Goal: Transaction & Acquisition: Purchase product/service

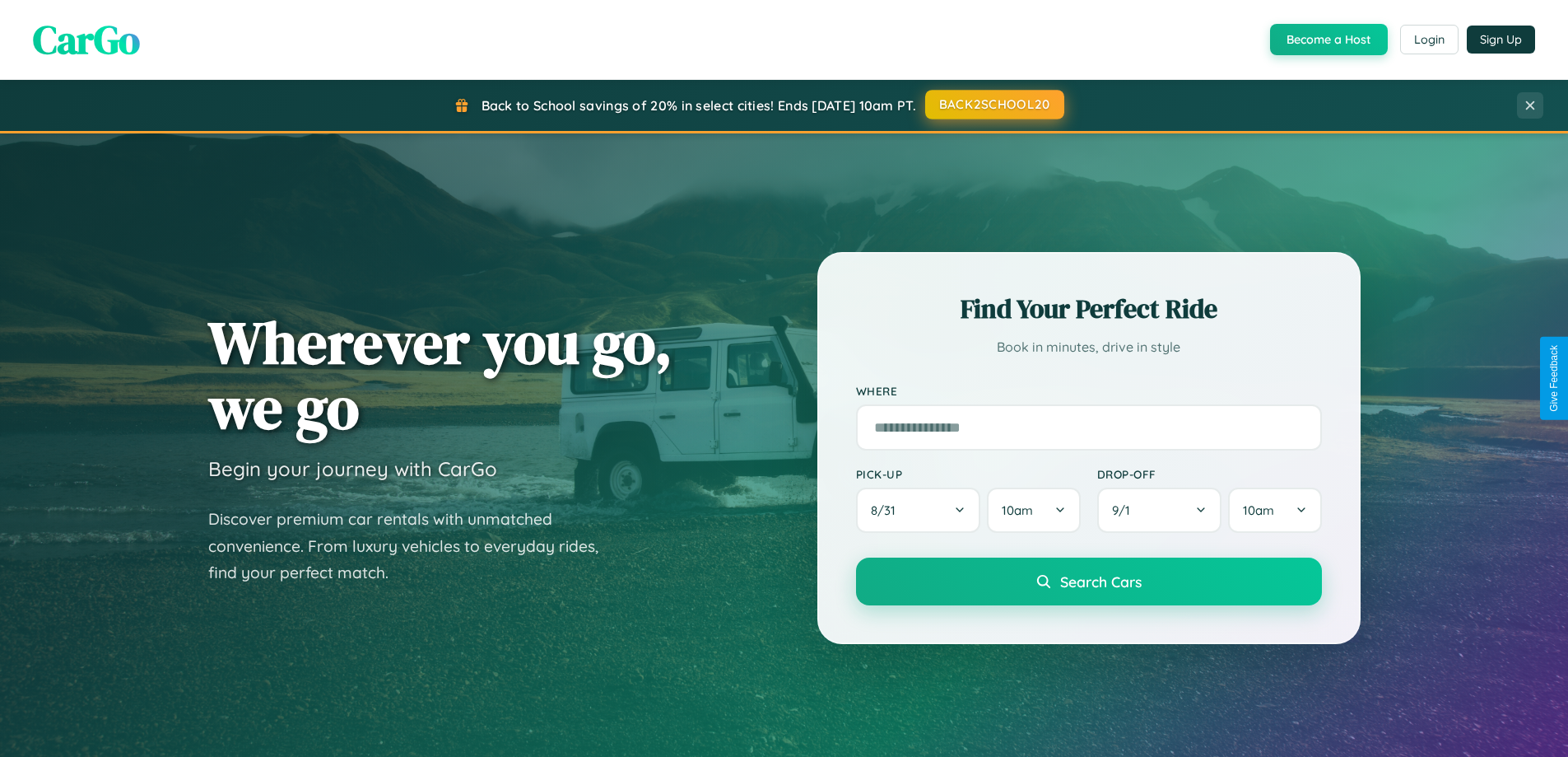
click at [994, 105] on button "BACK2SCHOOL20" at bounding box center [994, 104] width 139 height 29
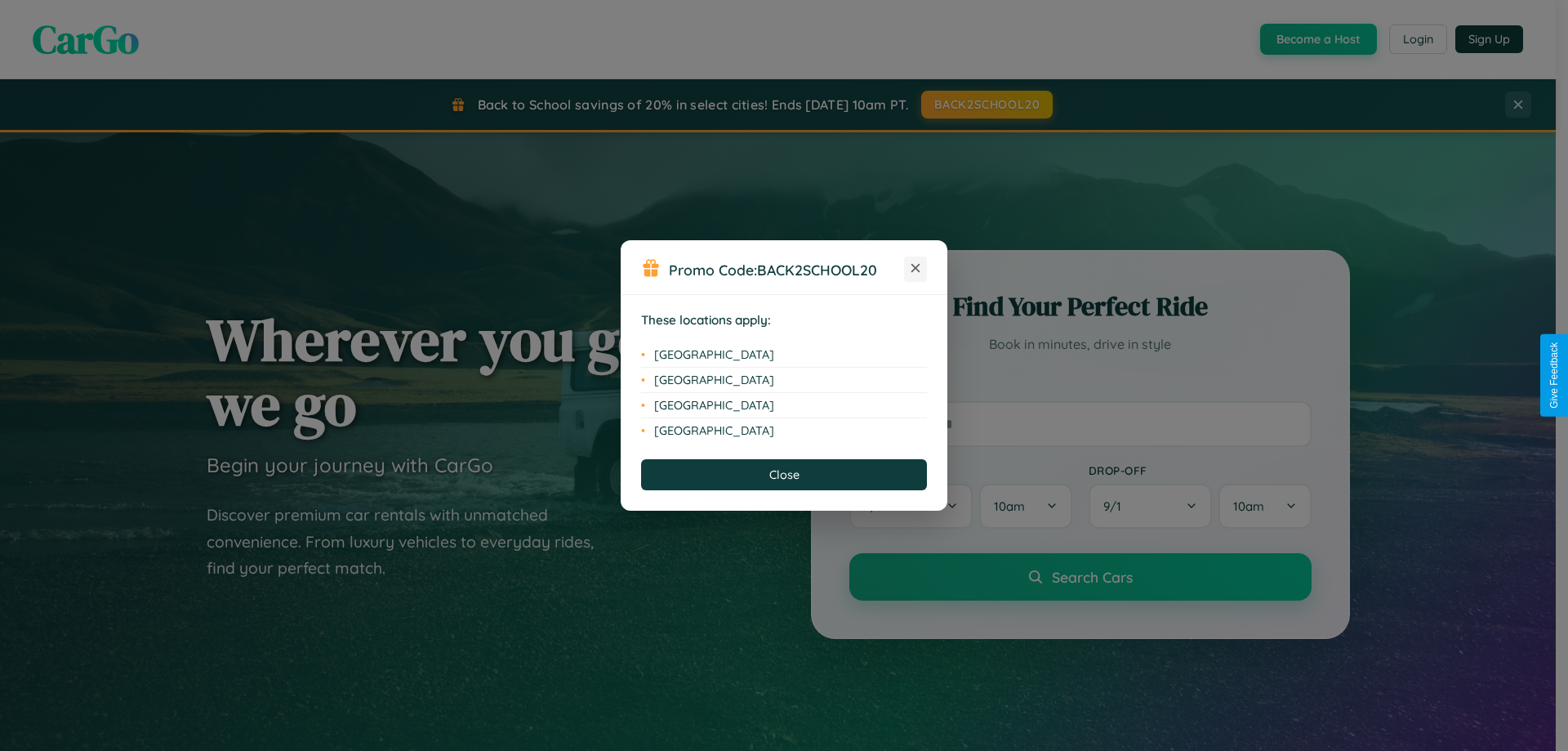
click at [916, 268] on icon at bounding box center [916, 268] width 9 height 9
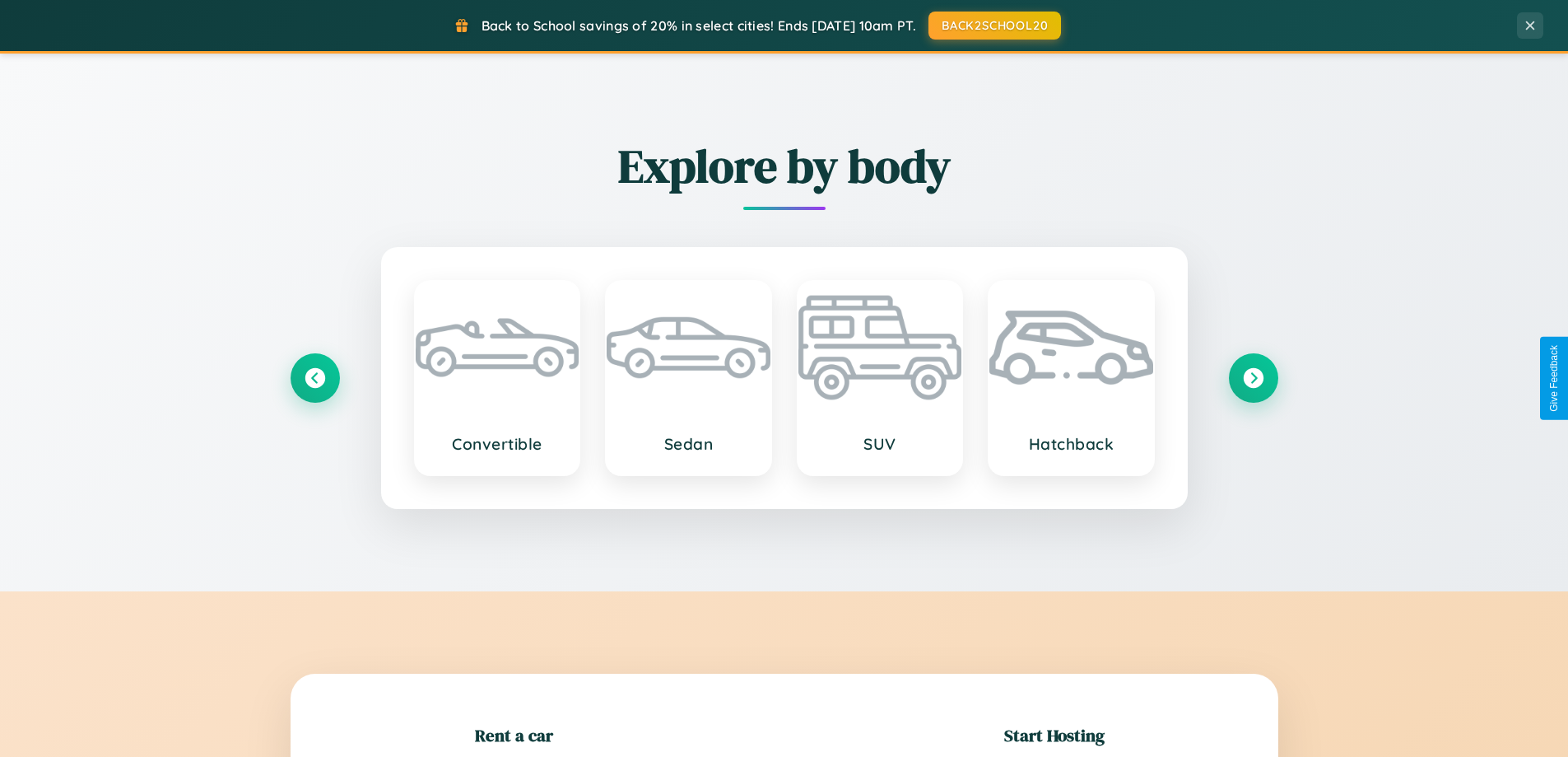
scroll to position [356, 0]
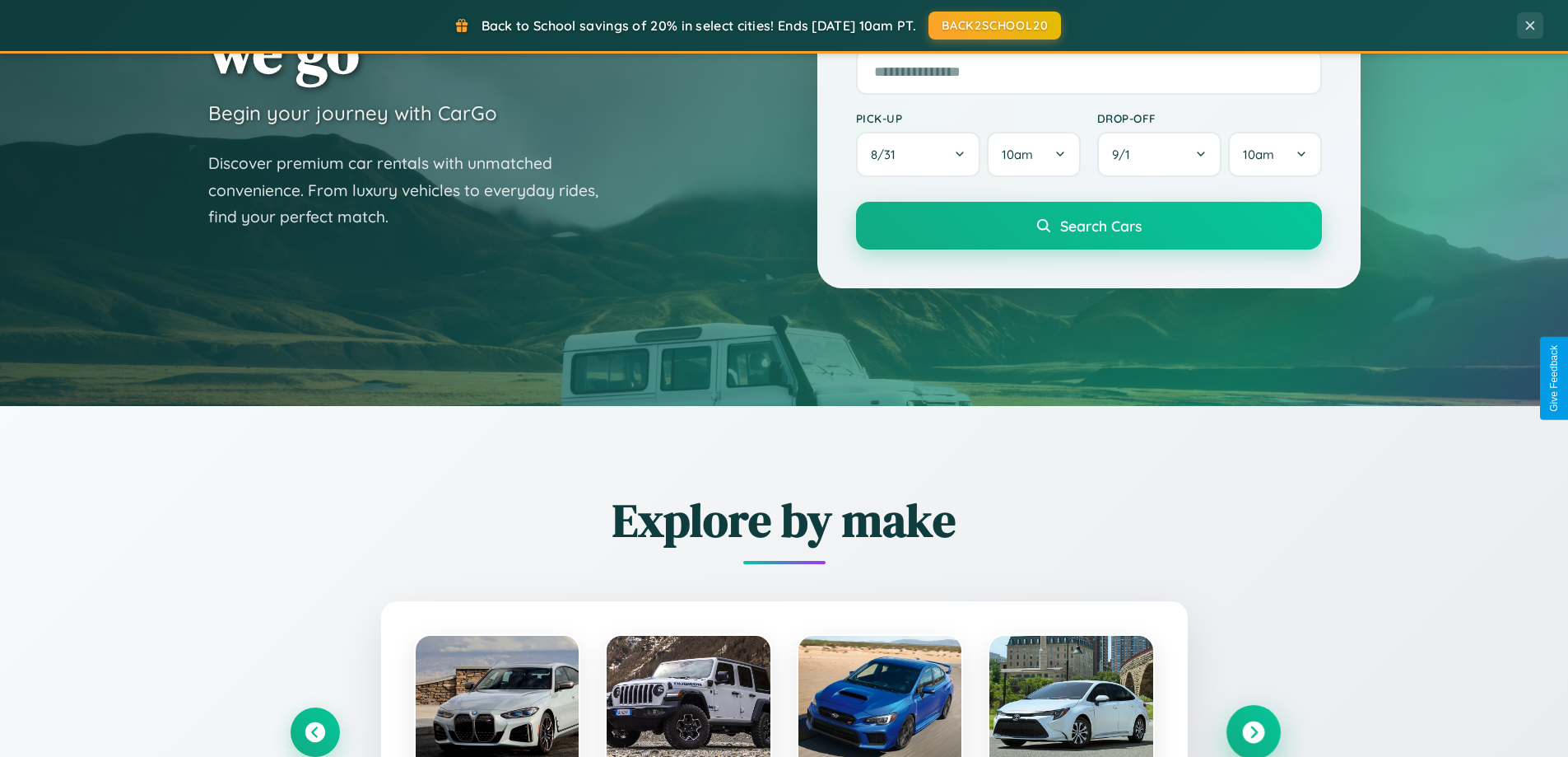
click at [1253, 732] on icon at bounding box center [1252, 731] width 22 height 22
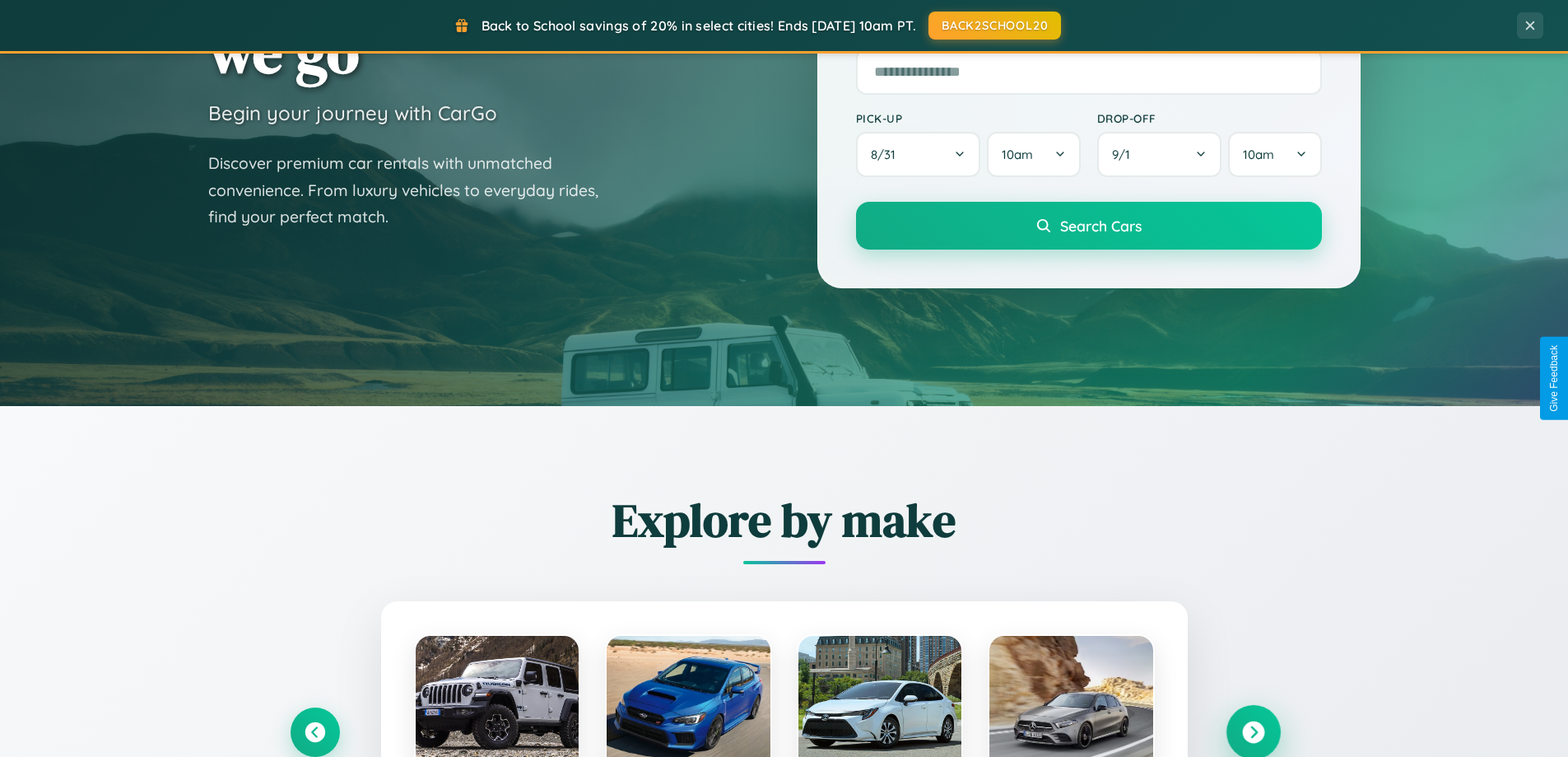
click at [1253, 731] on icon at bounding box center [1252, 731] width 22 height 22
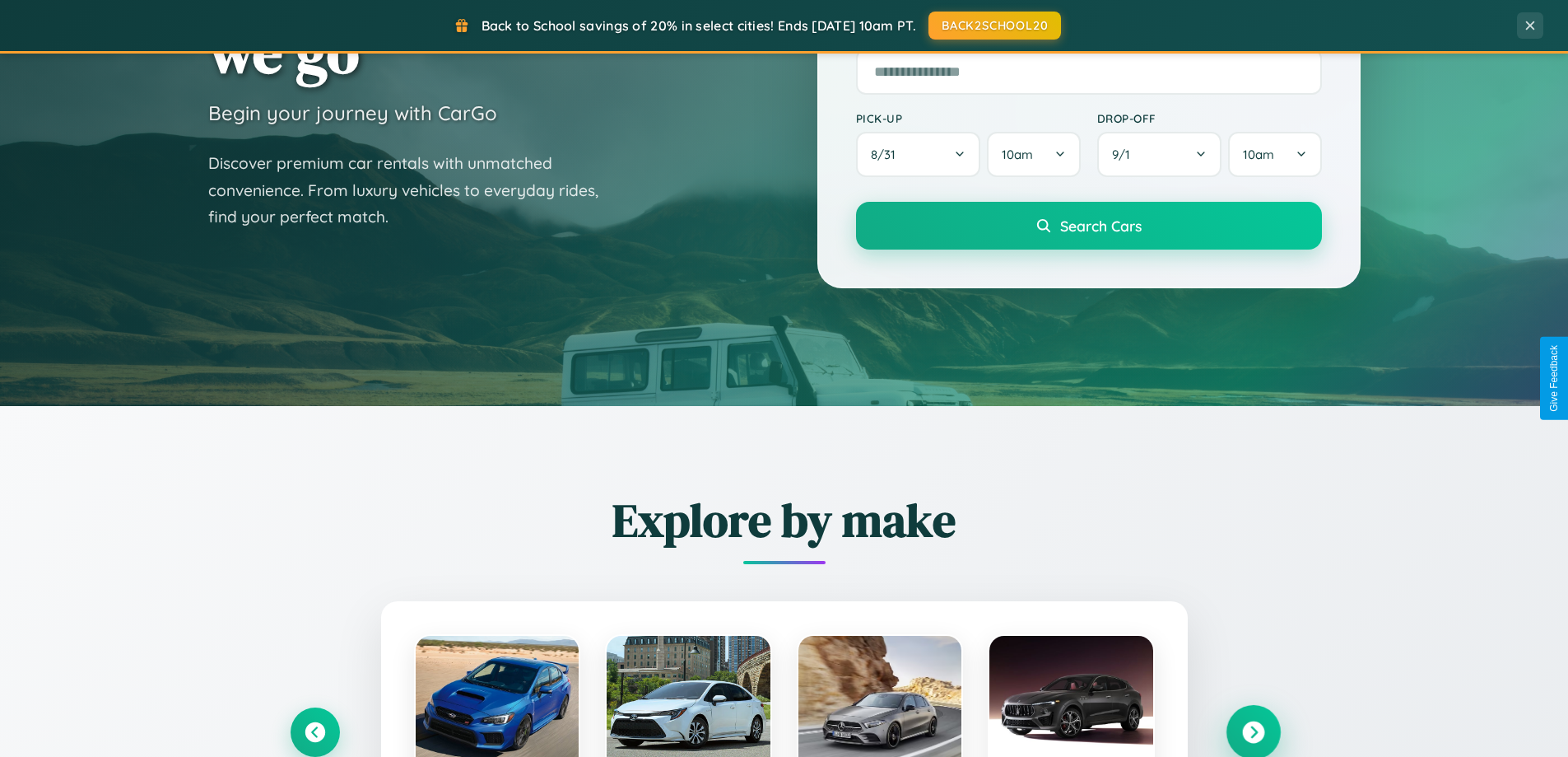
click at [1253, 731] on icon at bounding box center [1252, 731] width 22 height 22
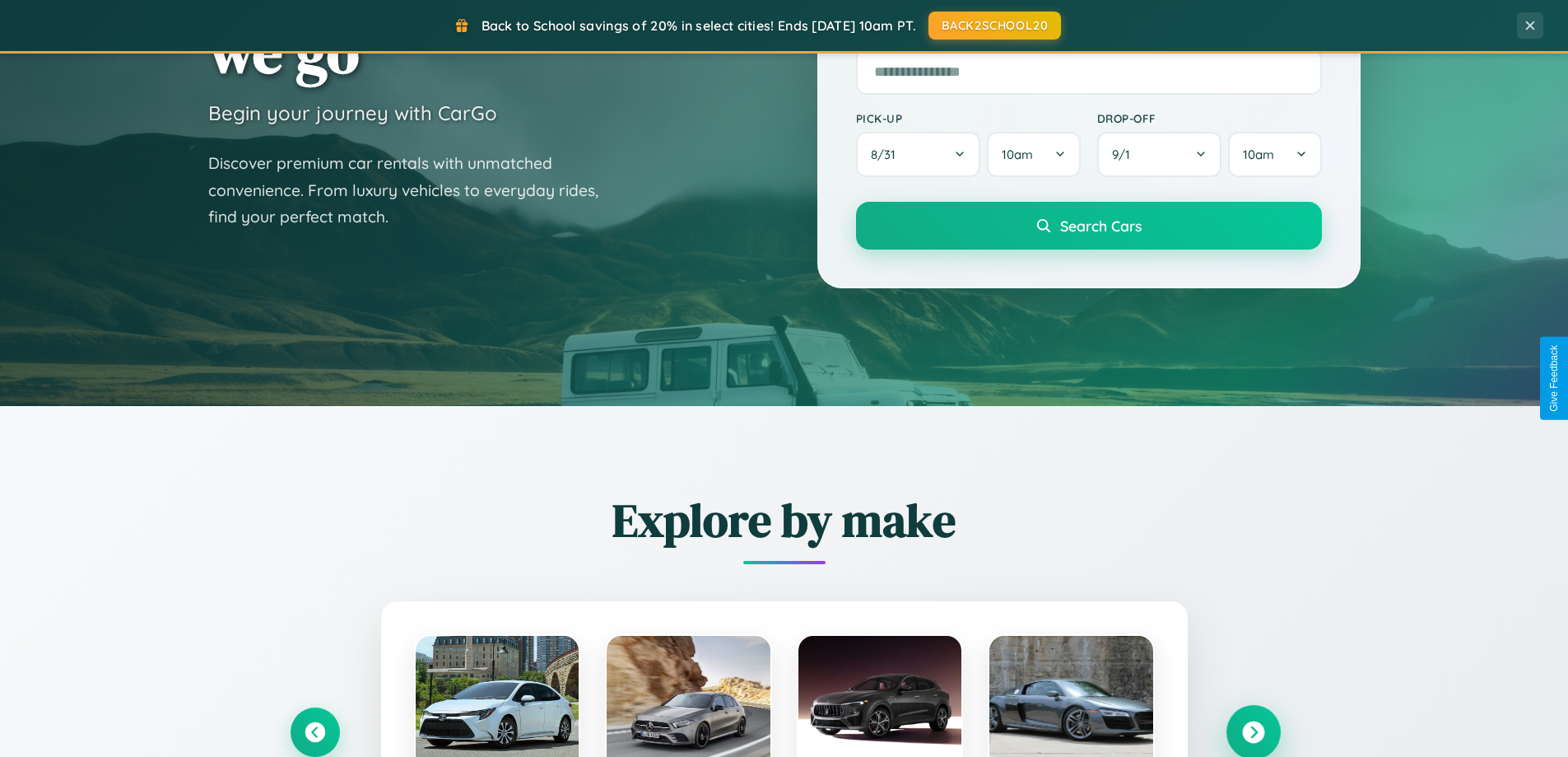
click at [1253, 731] on icon at bounding box center [1252, 731] width 22 height 22
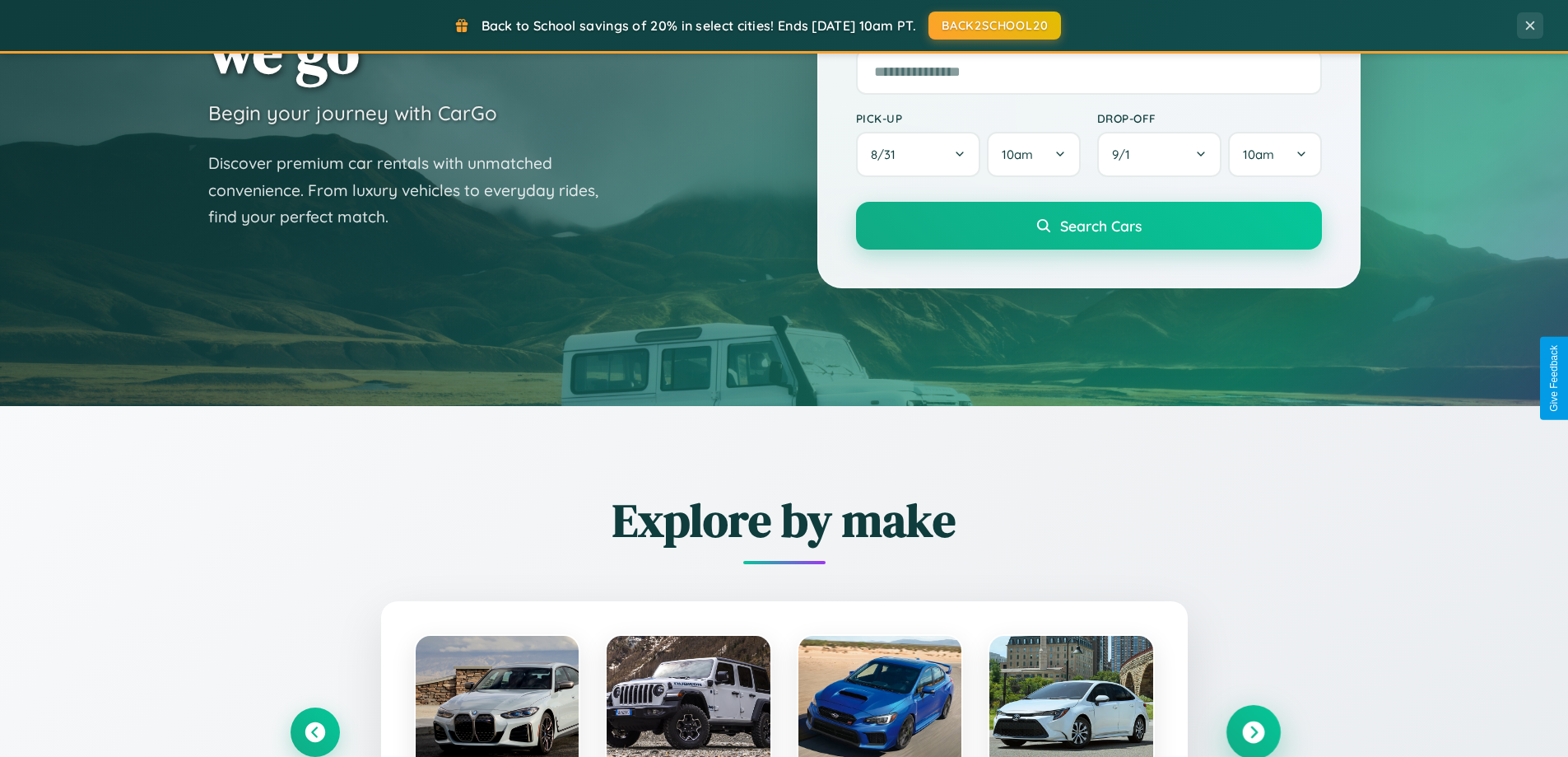
click at [1253, 731] on icon at bounding box center [1252, 731] width 22 height 22
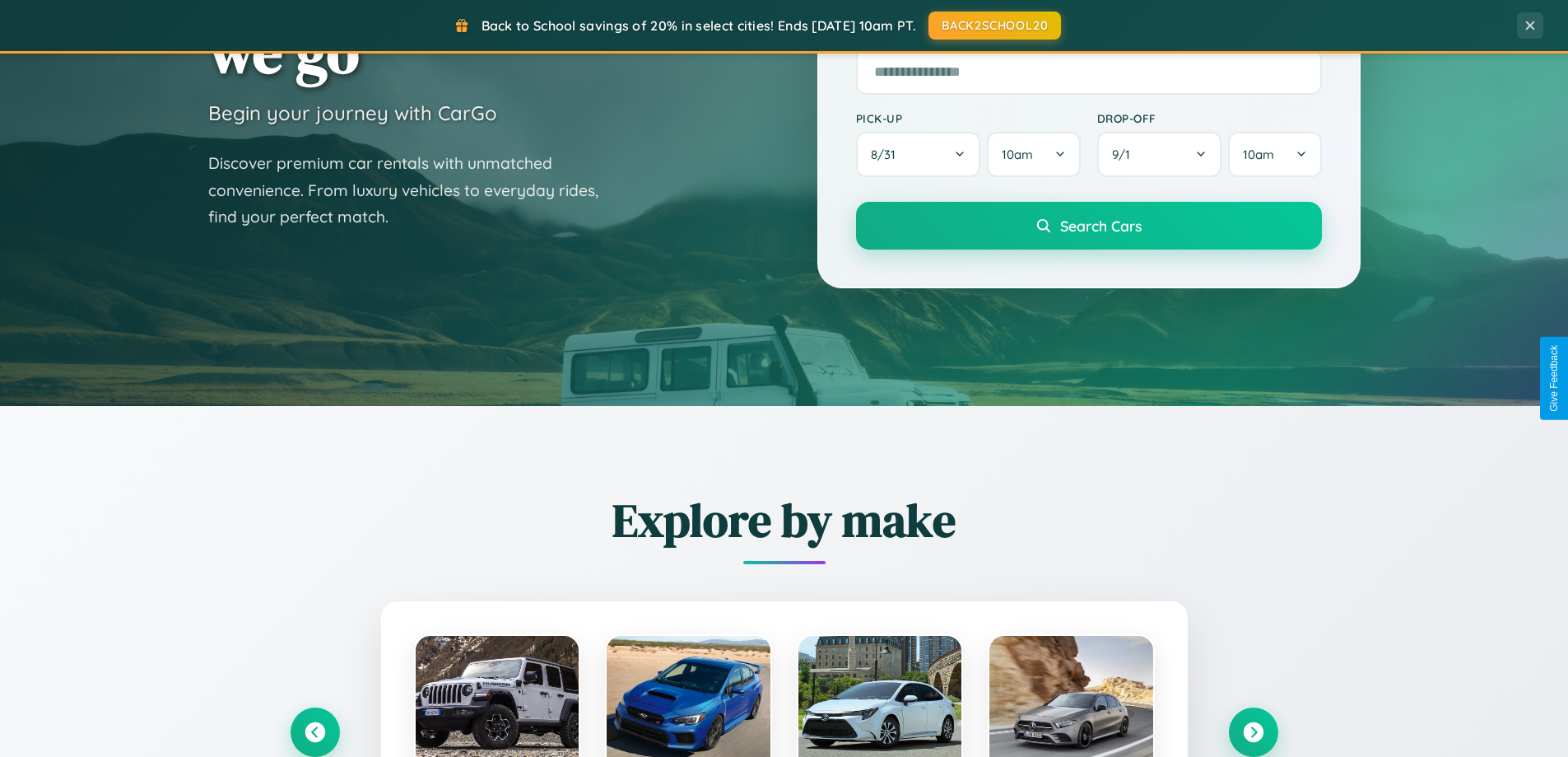
scroll to position [1648, 0]
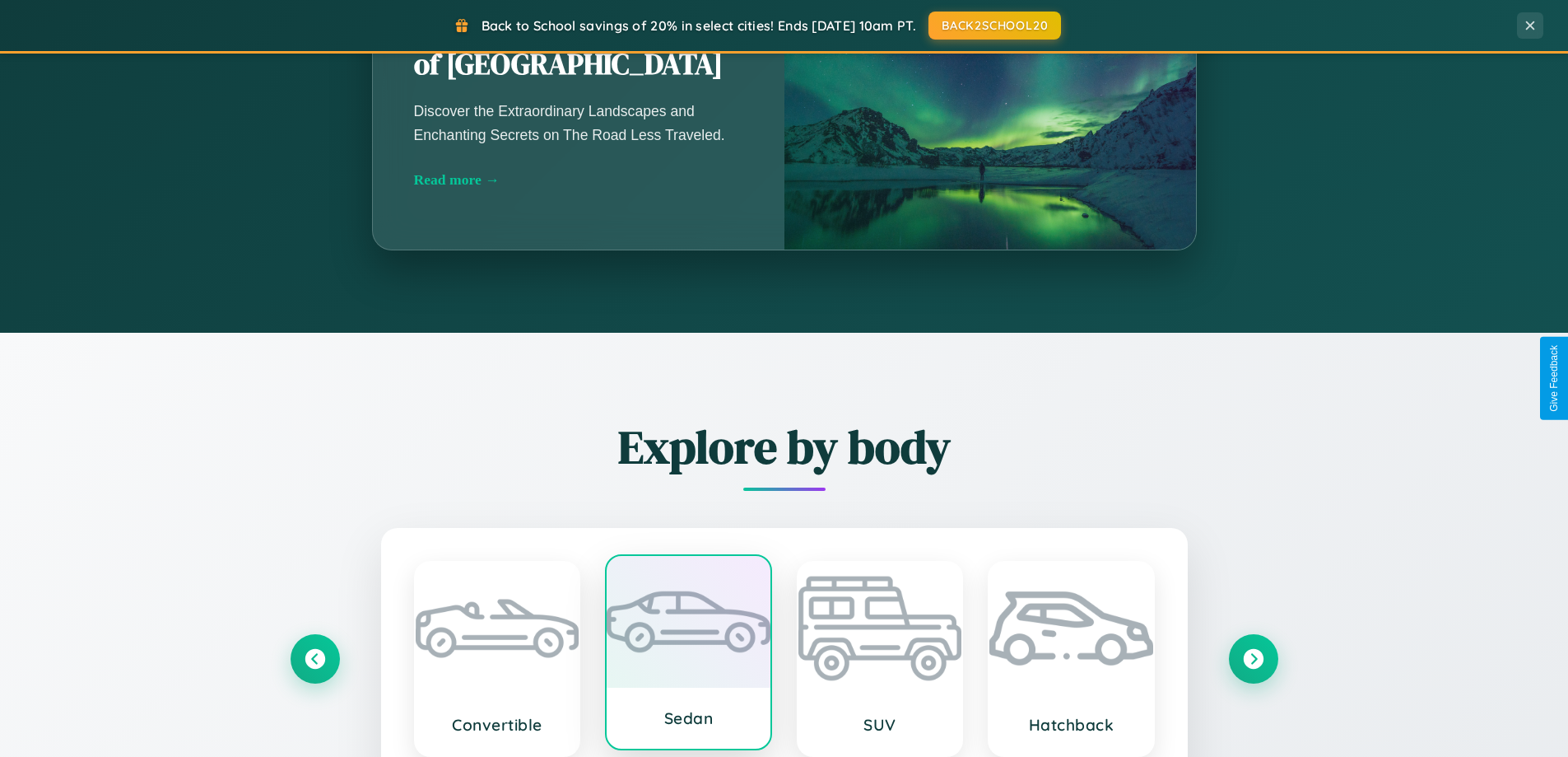
click at [688, 658] on div at bounding box center [688, 621] width 164 height 132
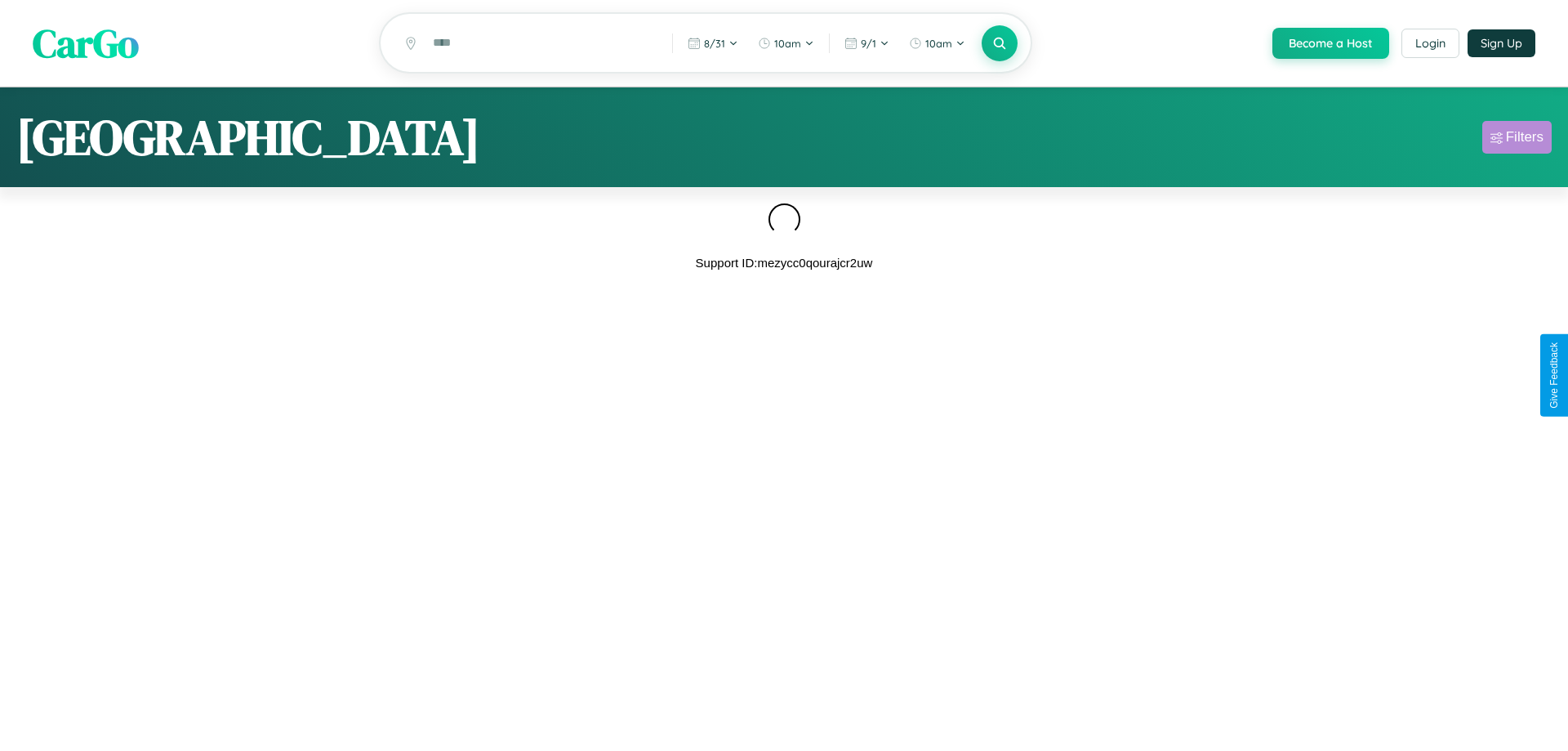
click at [1516, 140] on div "Filters" at bounding box center [1525, 137] width 38 height 16
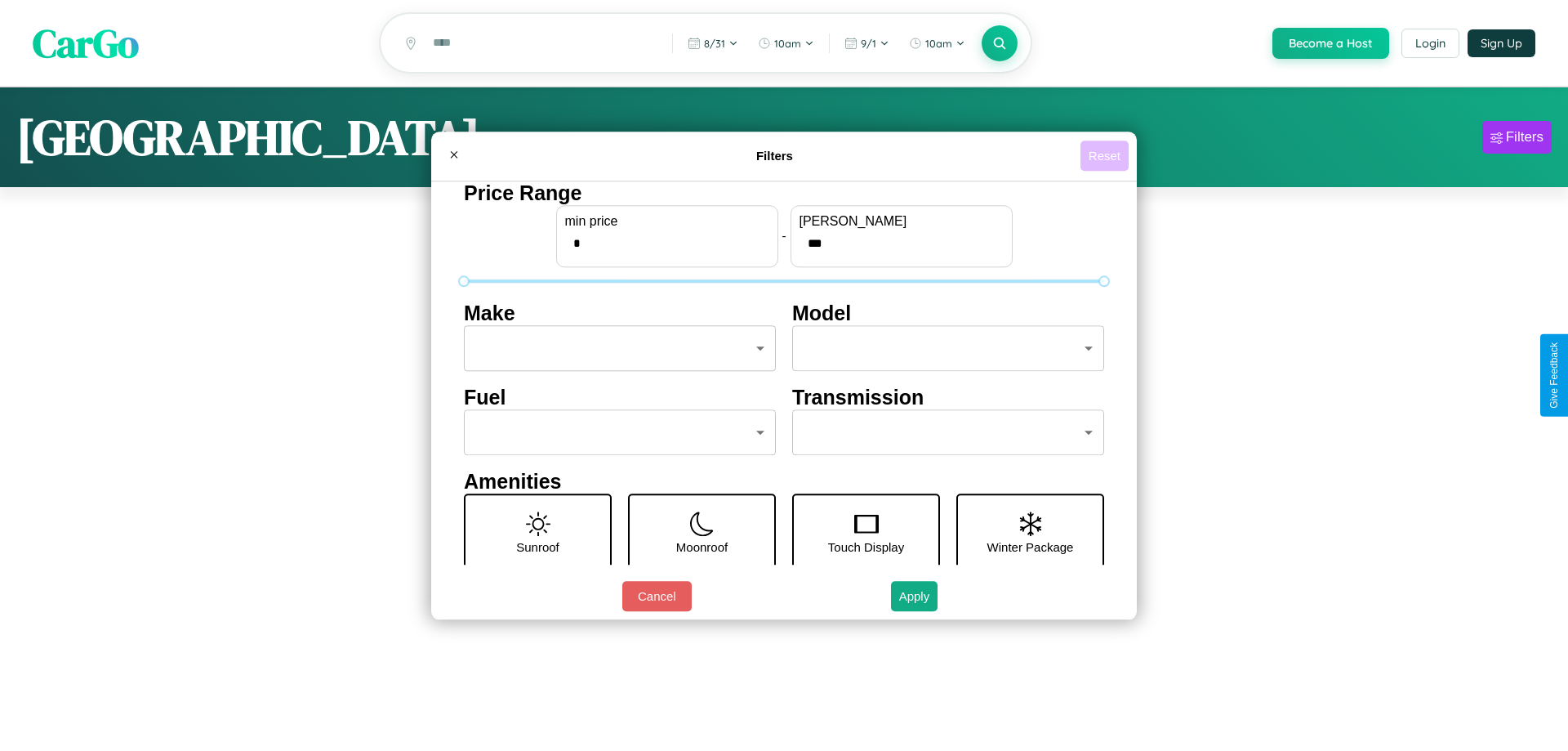
click at [1104, 155] on button "Reset" at bounding box center [1104, 156] width 48 height 30
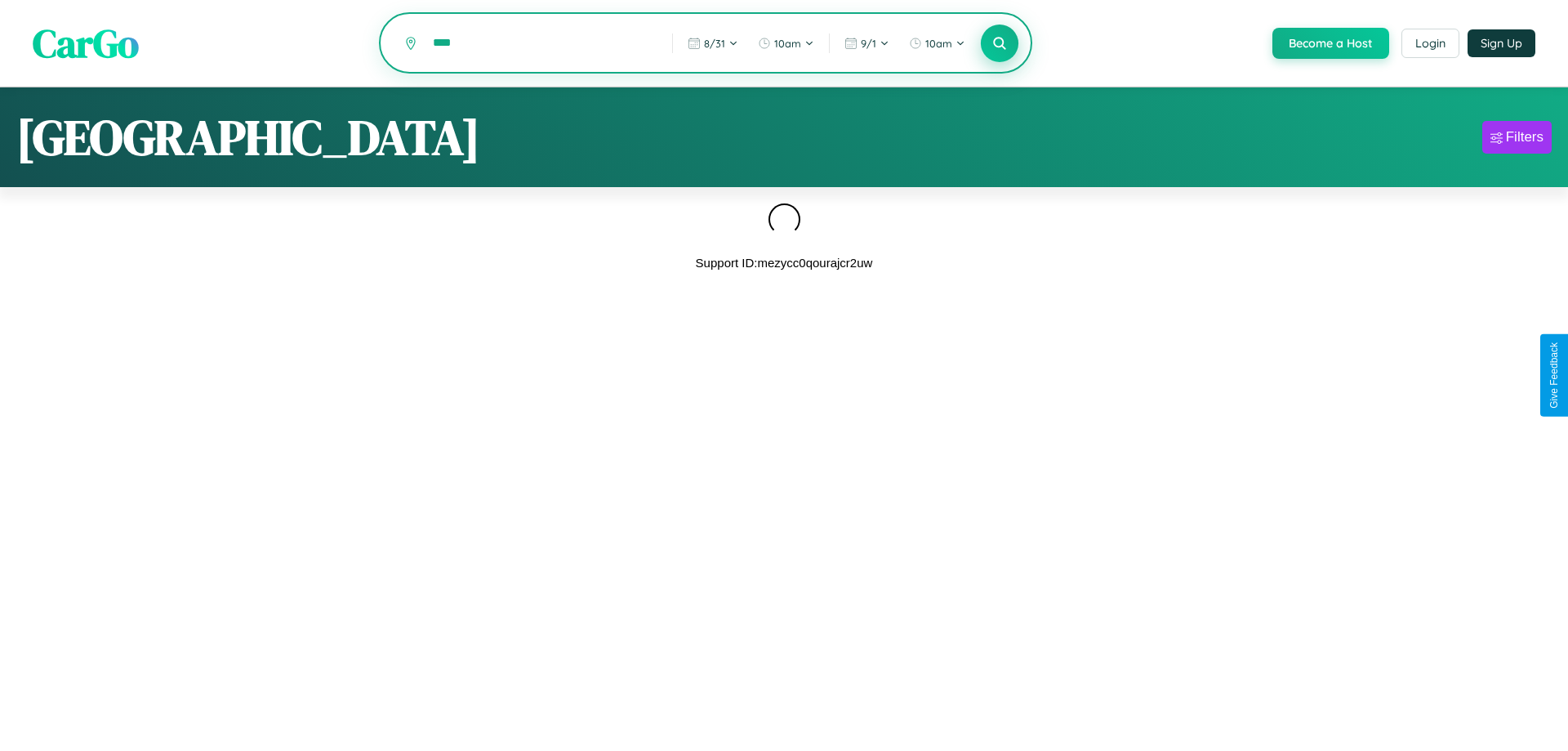
type input "****"
click at [998, 44] on icon at bounding box center [999, 42] width 16 height 16
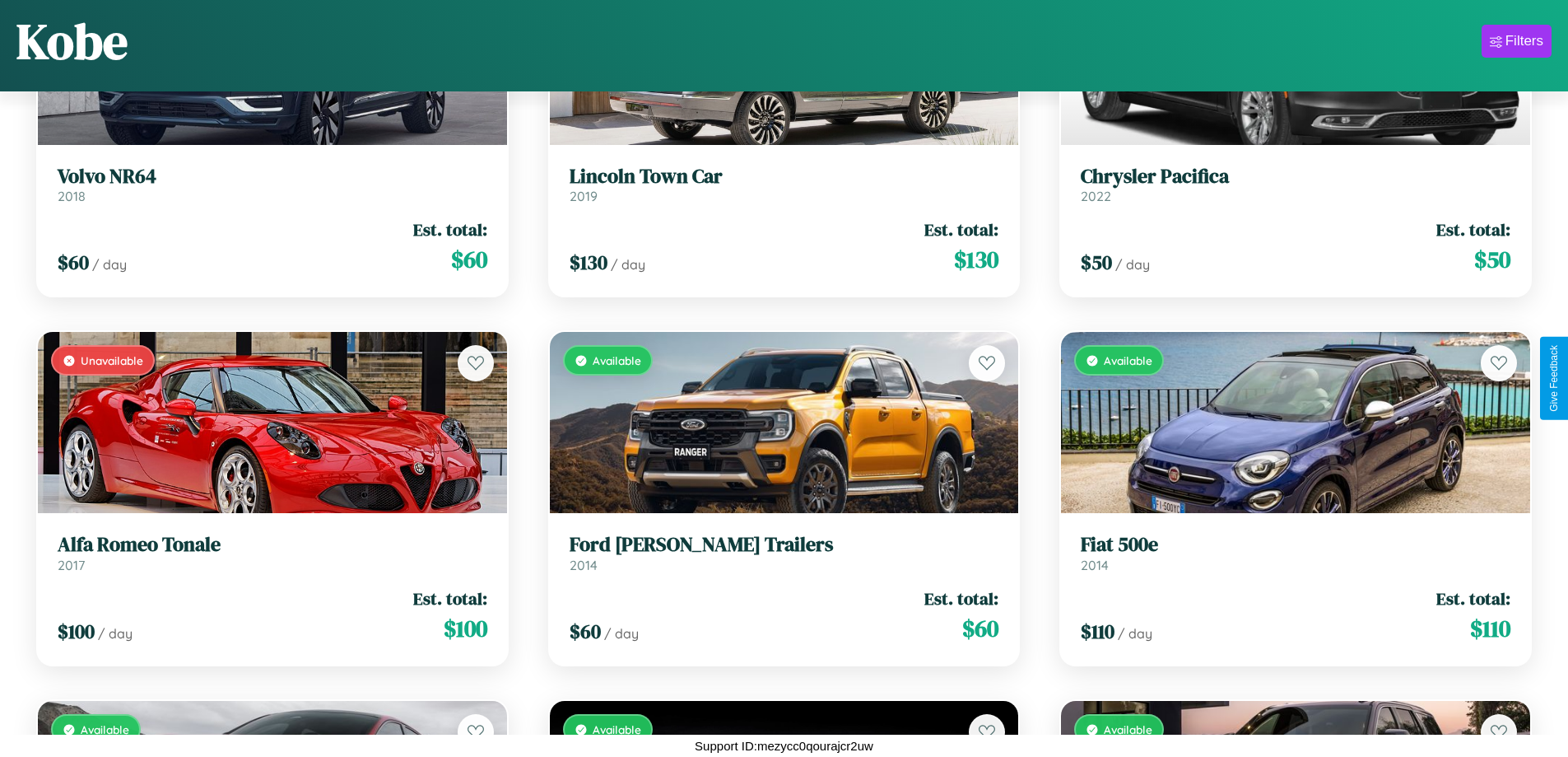
scroll to position [3550, 0]
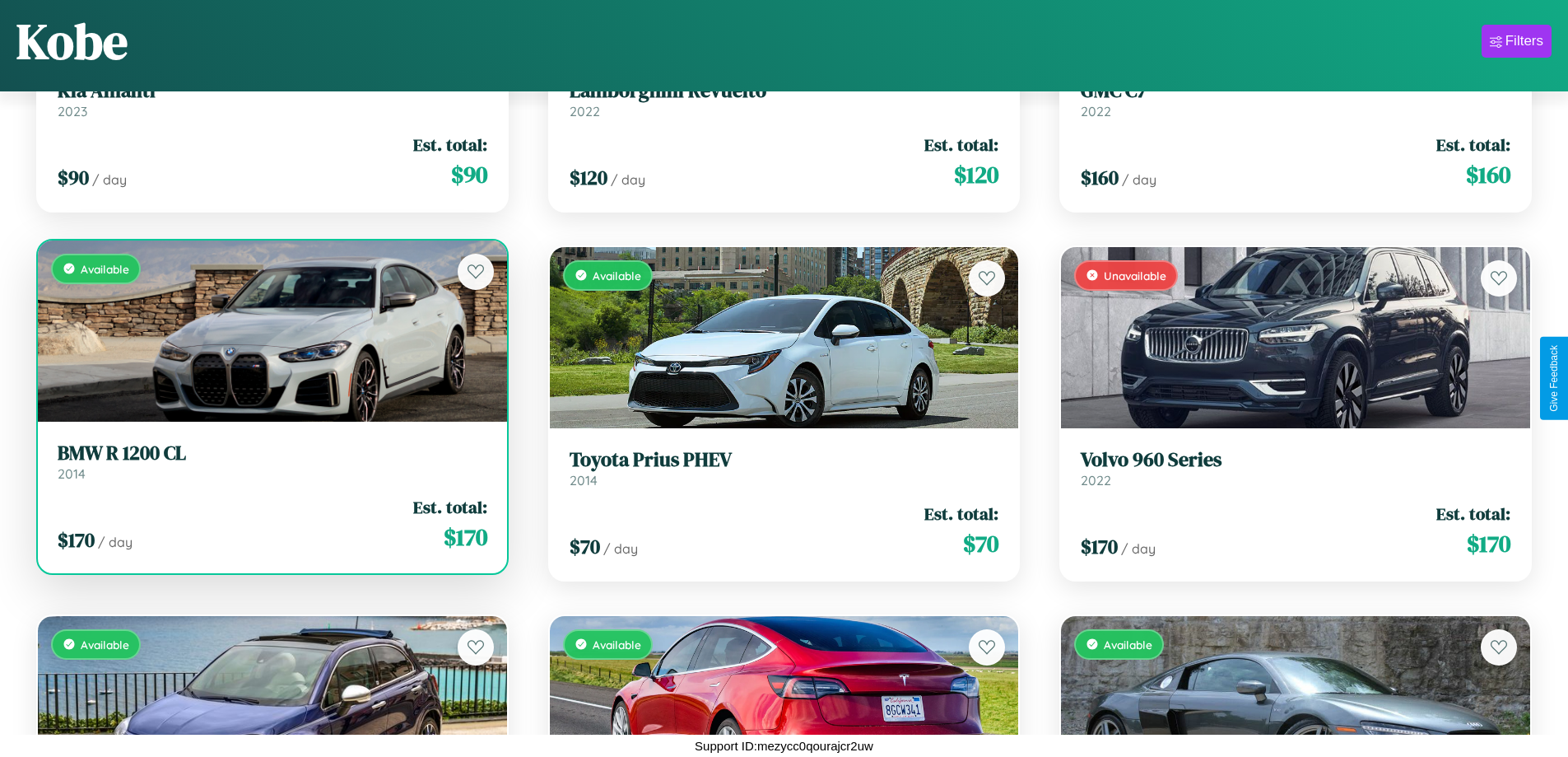
click at [270, 465] on link "BMW R 1200 CL 2014" at bounding box center [272, 462] width 429 height 41
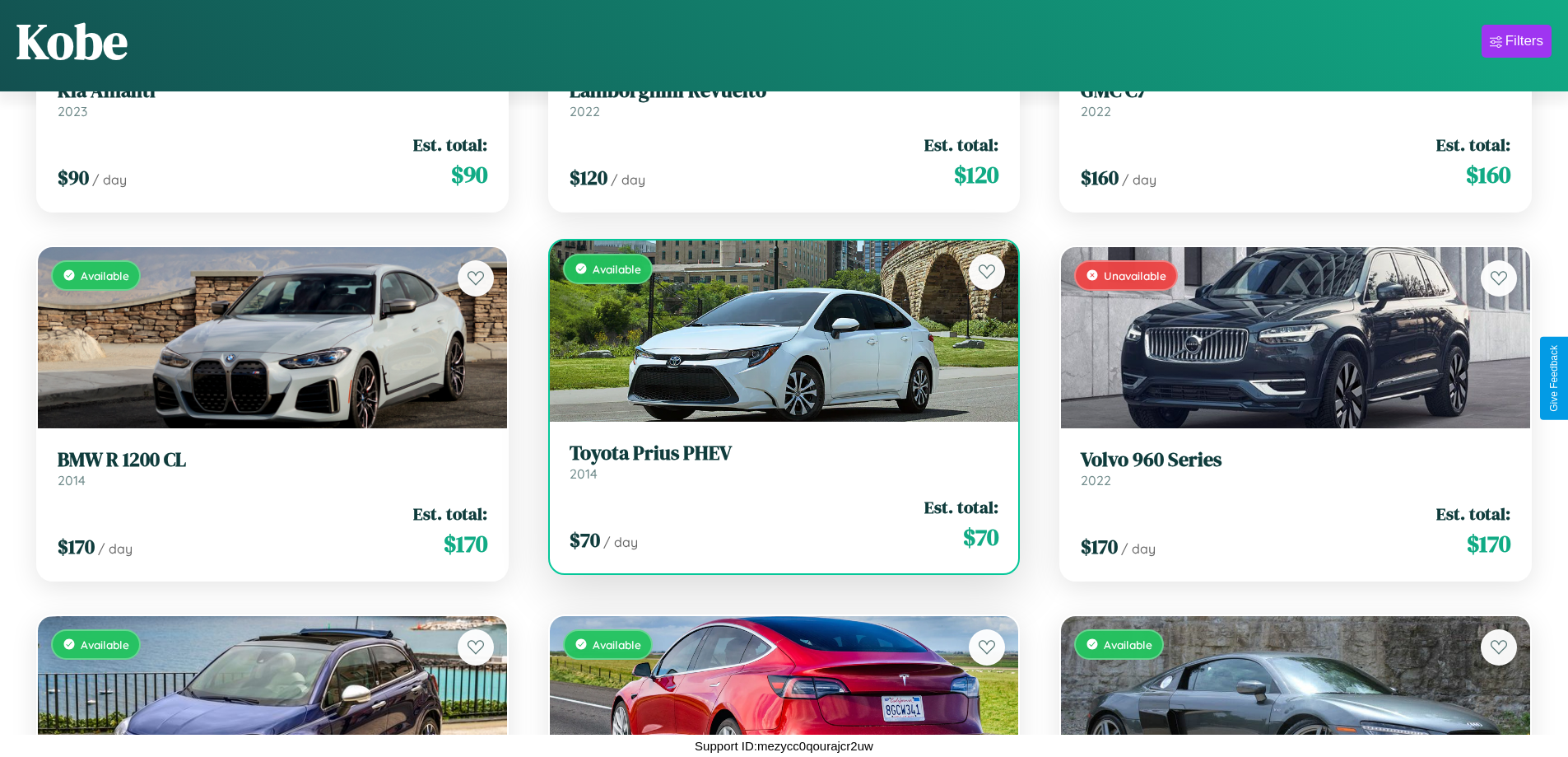
scroll to position [3182, 0]
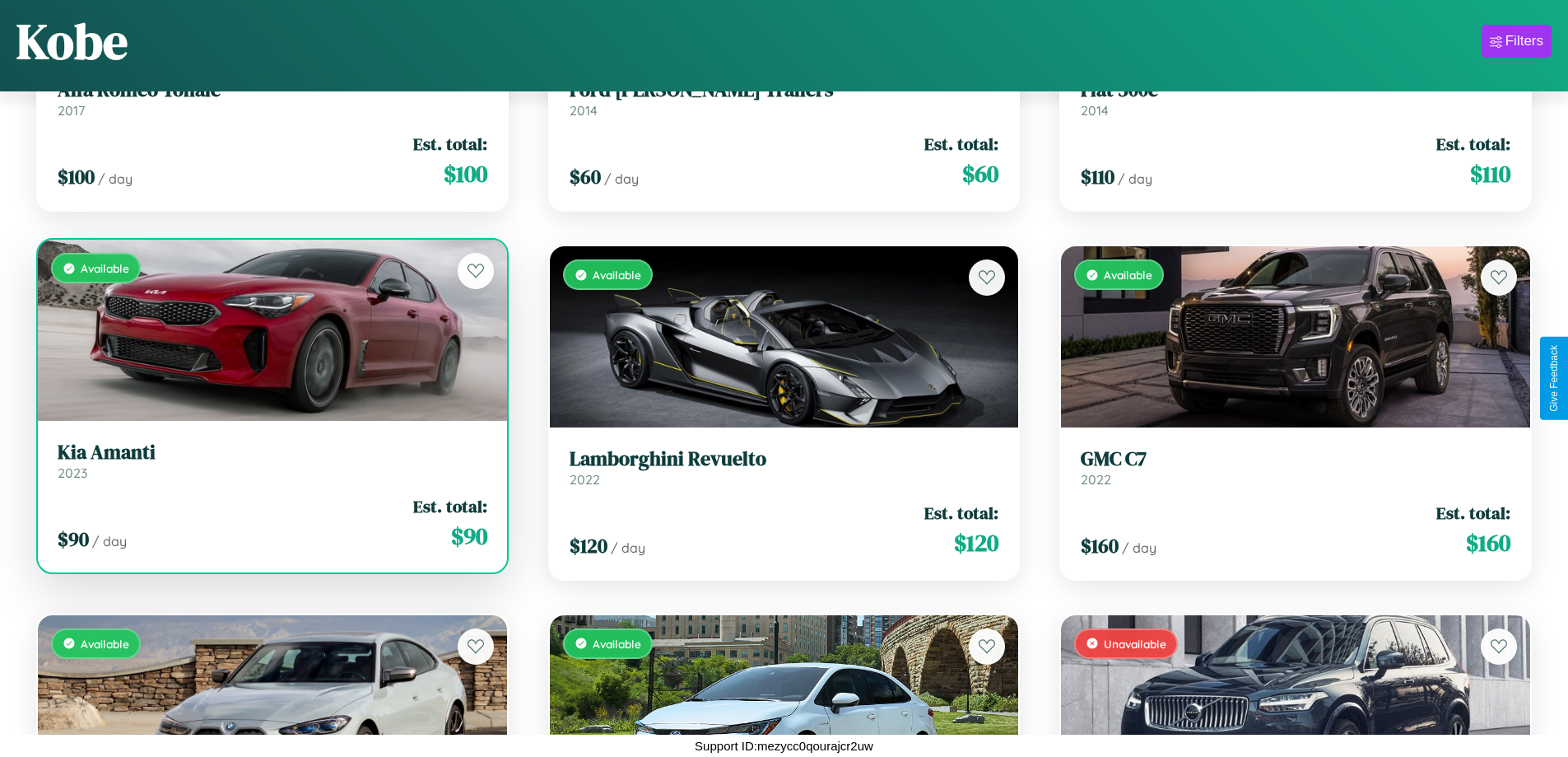
click at [270, 467] on link "Kia Amanti 2023" at bounding box center [272, 461] width 429 height 41
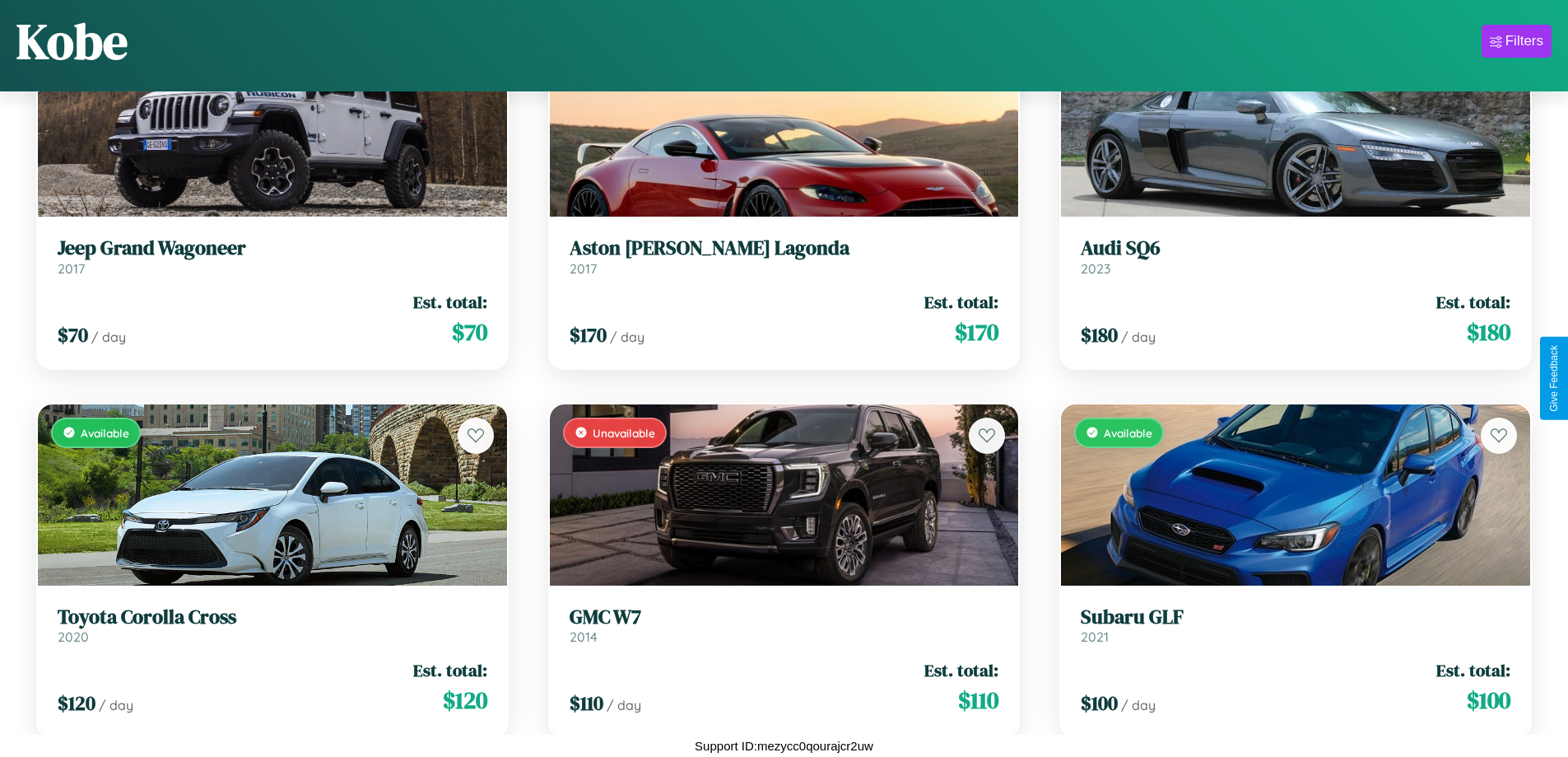
scroll to position [8345, 0]
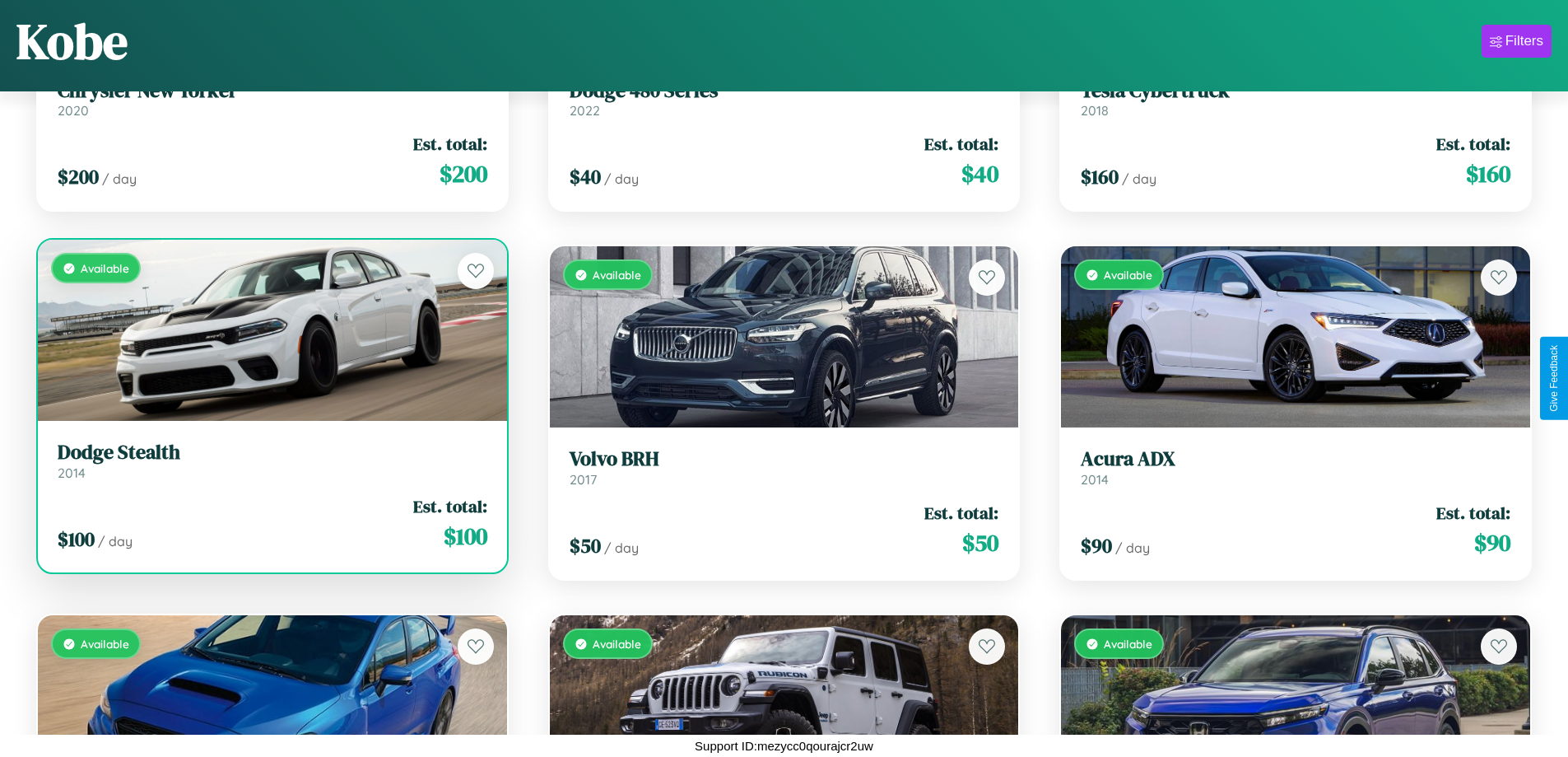
click at [270, 530] on div "$ 100 / day Est. total: $ 100" at bounding box center [272, 523] width 429 height 59
click at [270, 523] on div "$ 100 / day Est. total: $ 100" at bounding box center [272, 523] width 429 height 59
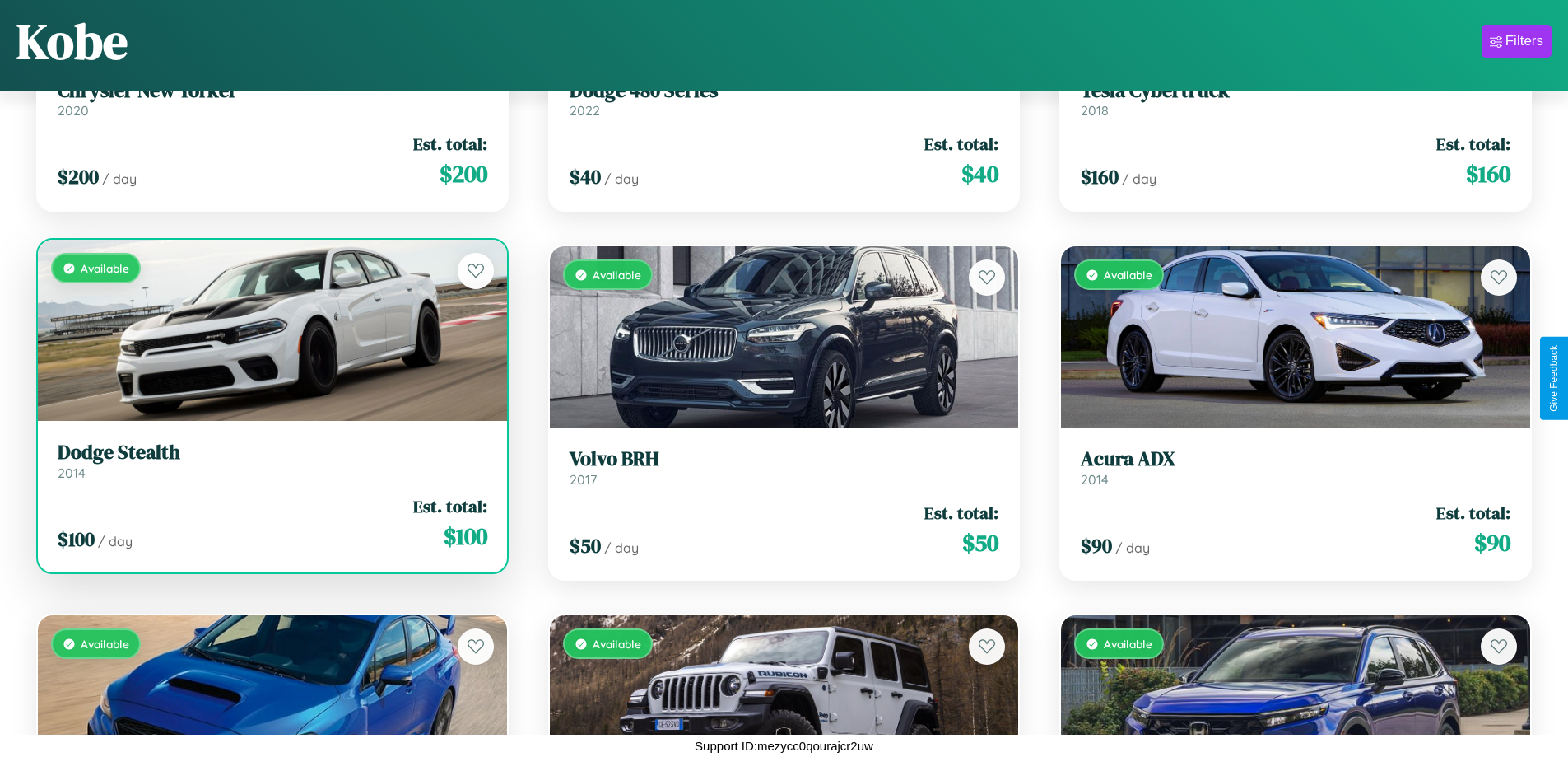
click at [270, 523] on div "$ 100 / day Est. total: $ 100" at bounding box center [272, 523] width 429 height 59
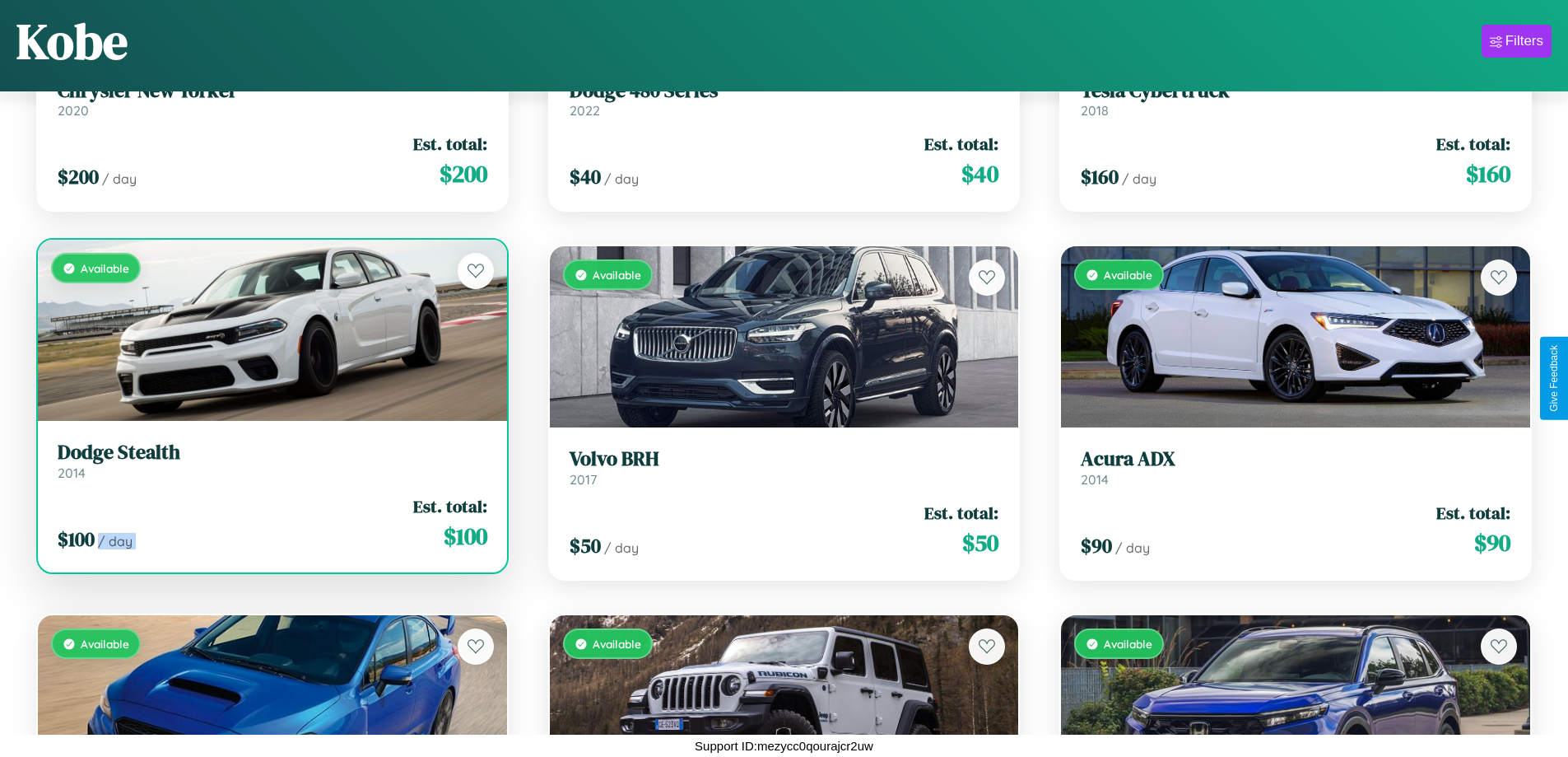
click at [270, 523] on div "$ 100 / day Est. total: $ 100" at bounding box center [272, 523] width 429 height 59
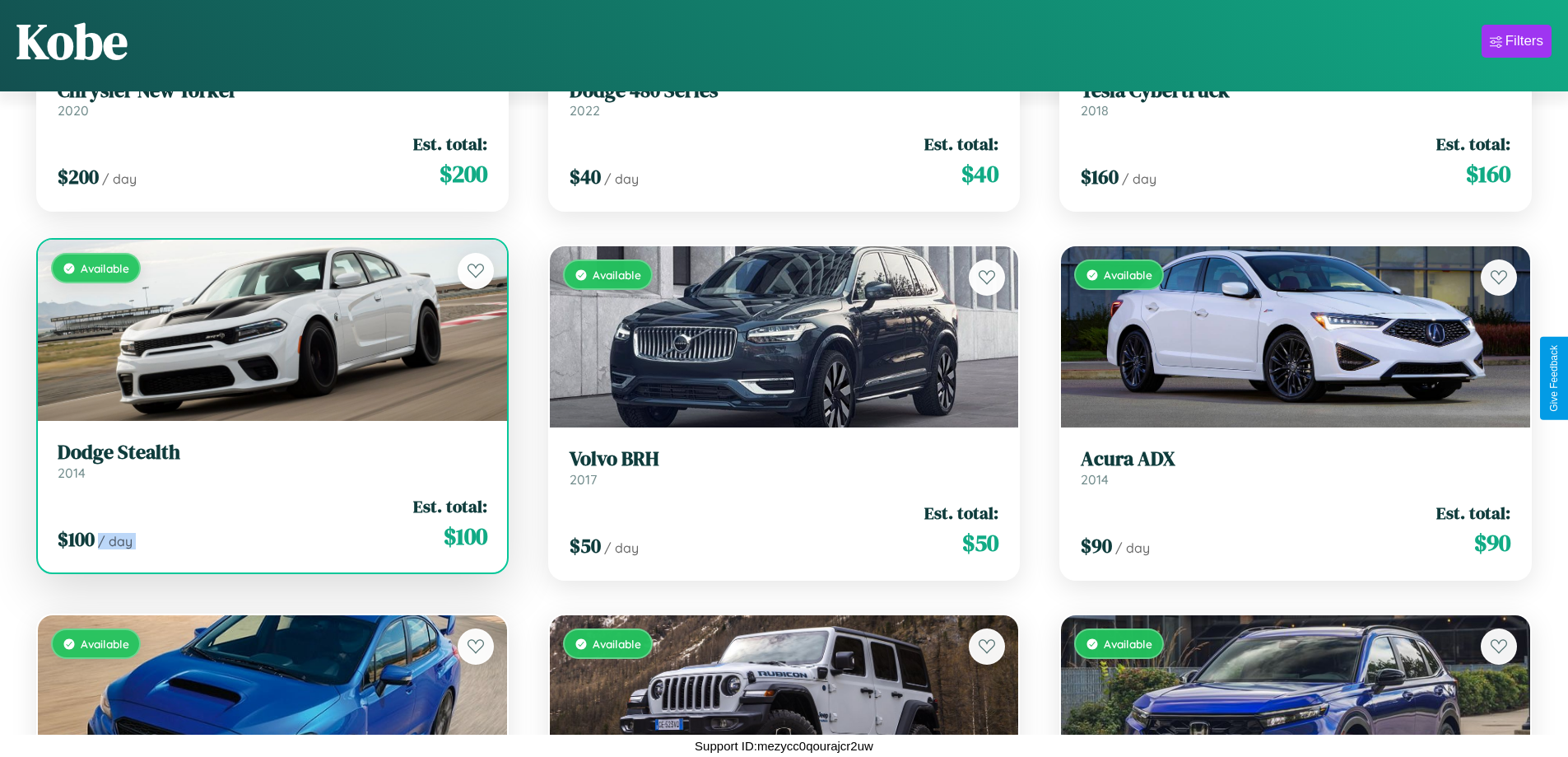
click at [270, 523] on div "$ 100 / day Est. total: $ 100" at bounding box center [272, 523] width 429 height 59
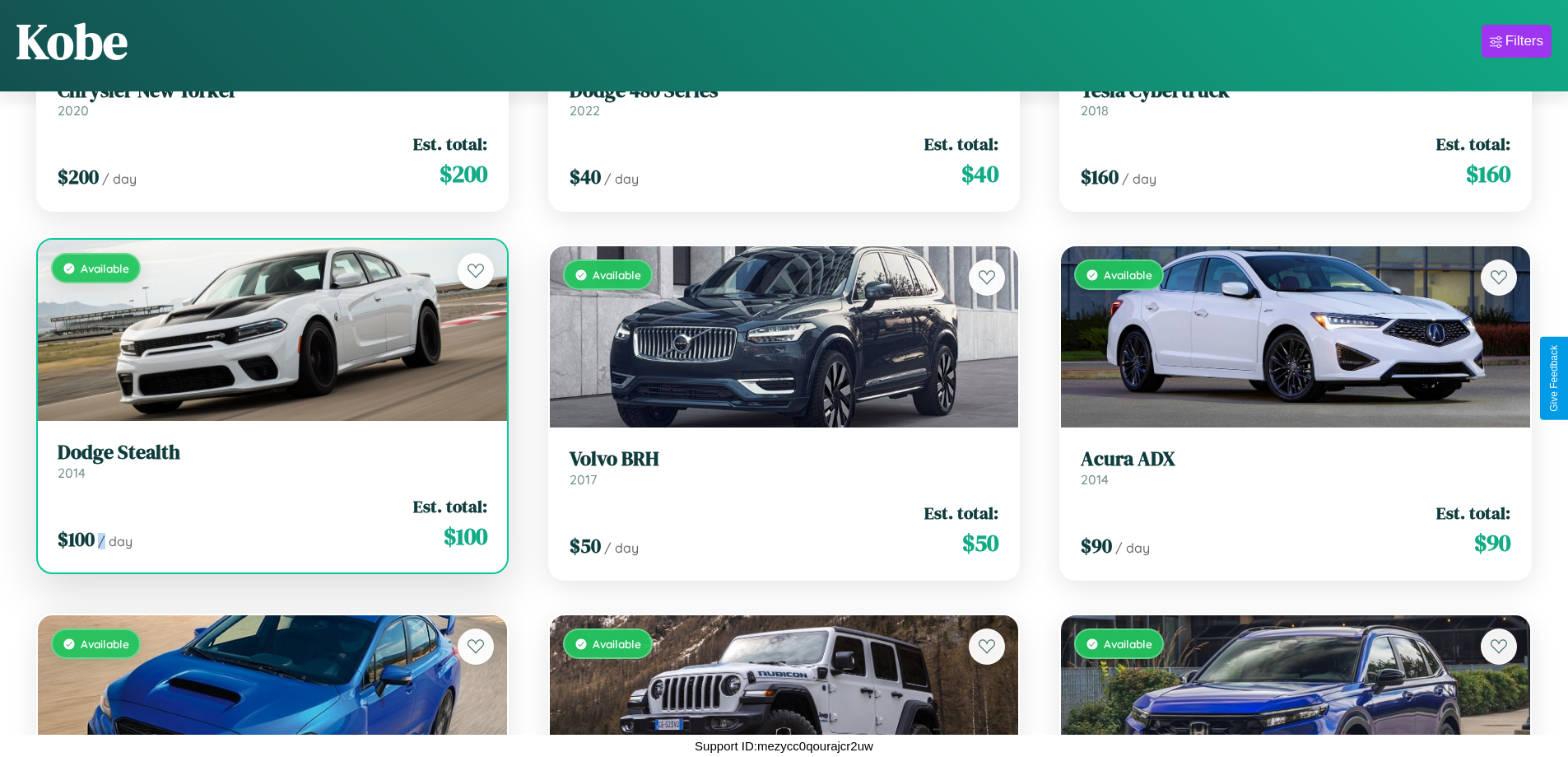
click at [270, 523] on div "$ 100 / day Est. total: $ 100" at bounding box center [272, 523] width 429 height 59
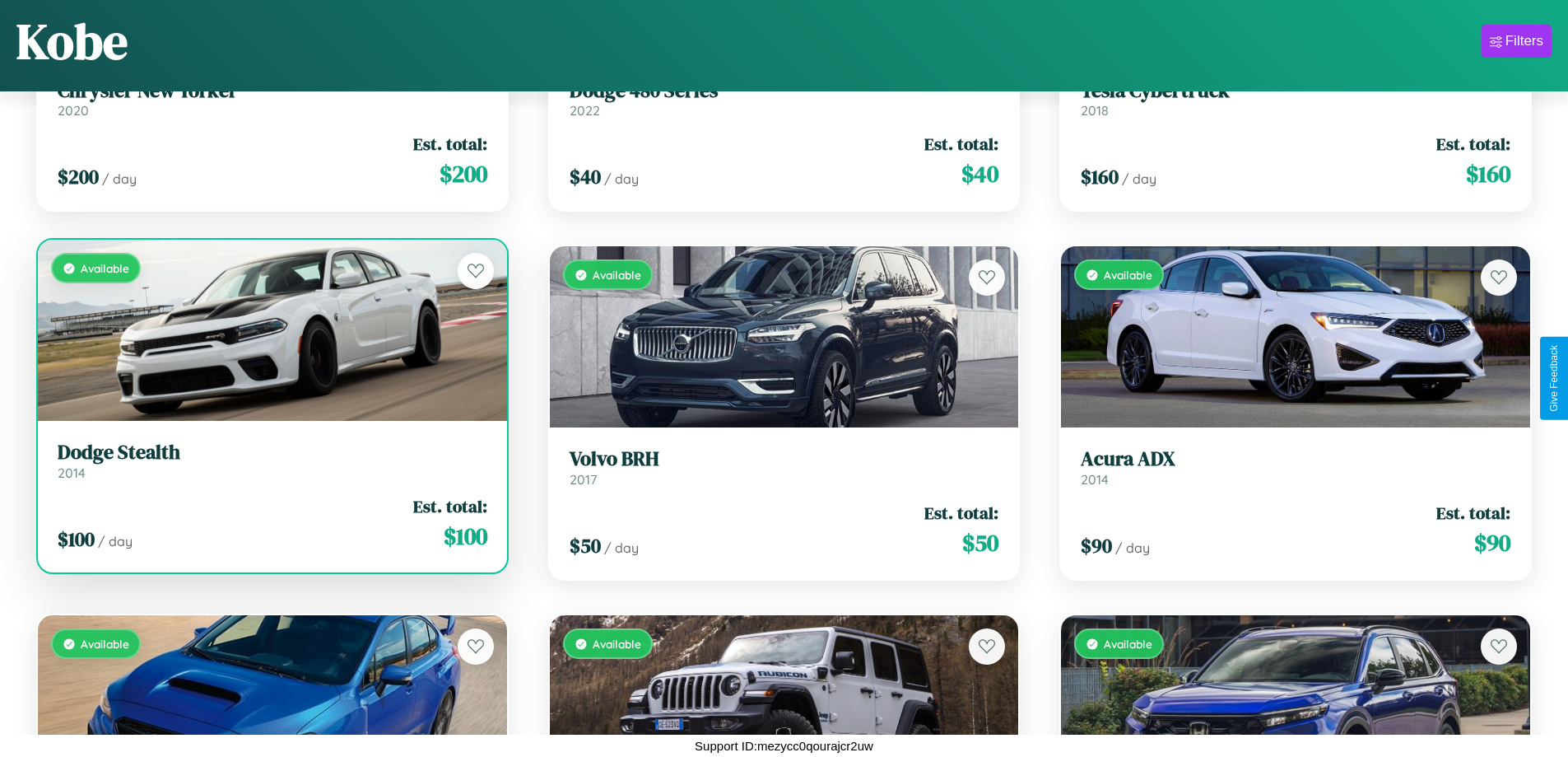
click at [270, 461] on h3 "Dodge Stealth" at bounding box center [272, 452] width 429 height 24
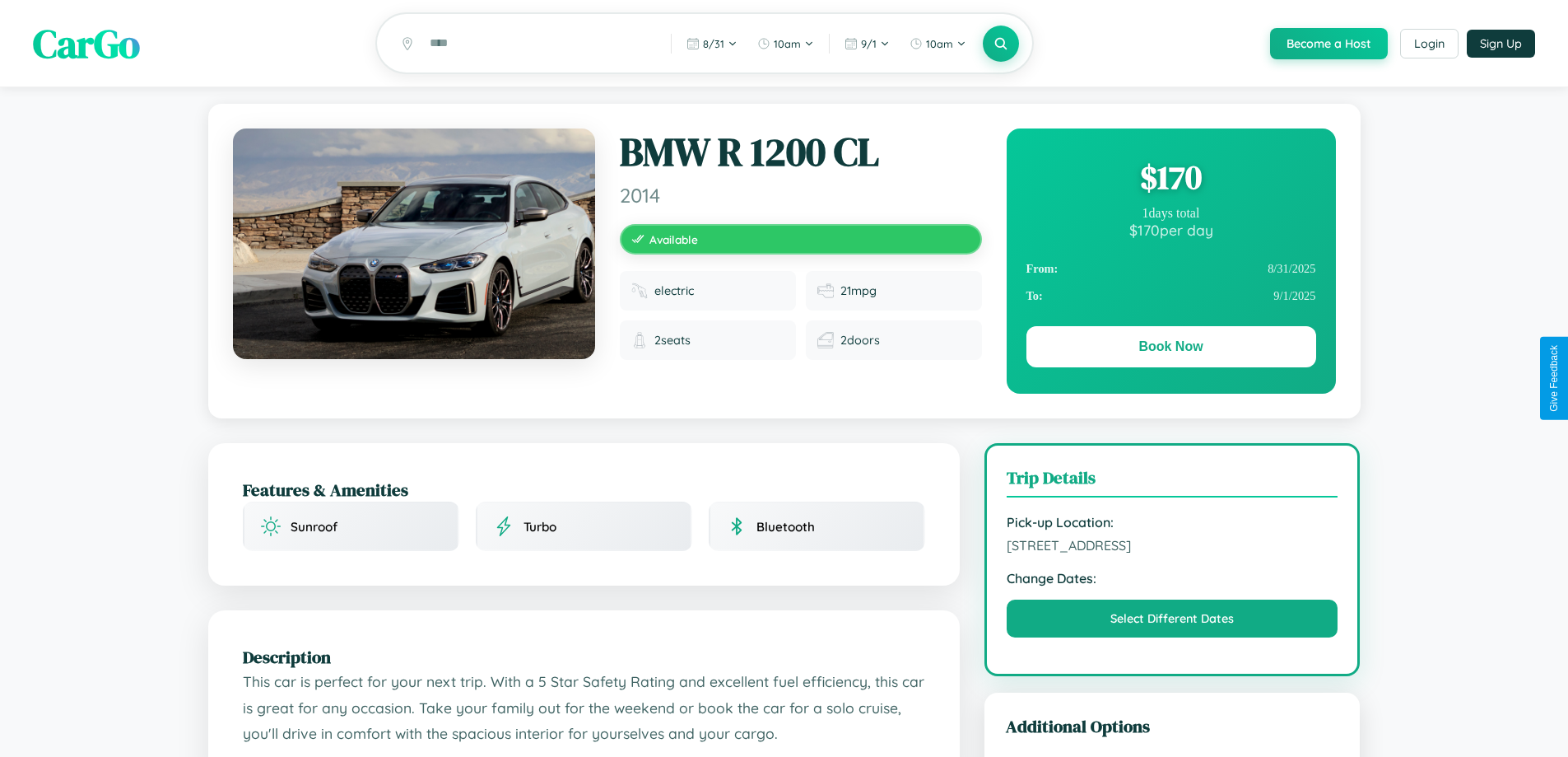
click at [1171, 180] on div "$ 170" at bounding box center [1171, 177] width 289 height 44
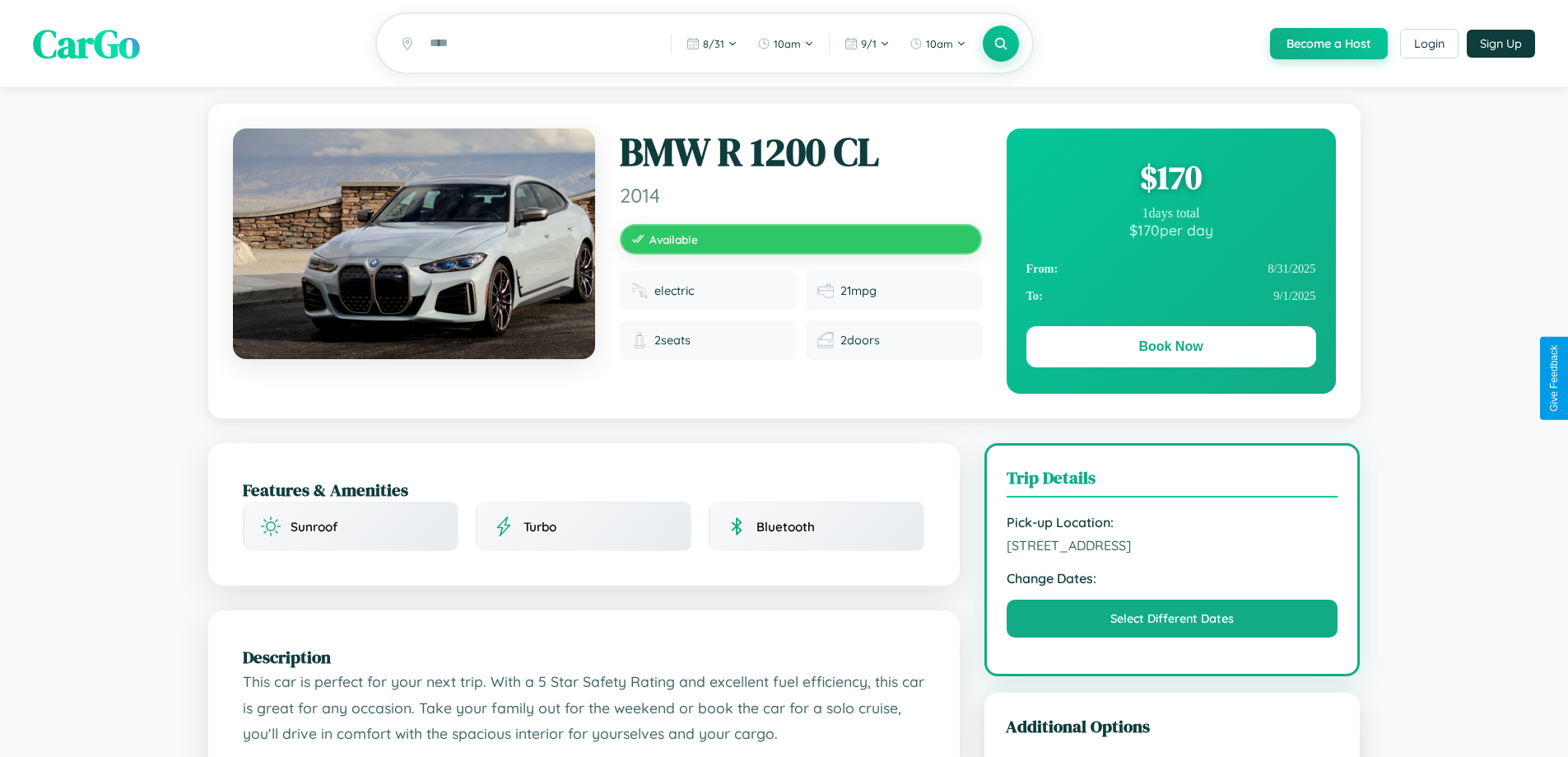
click at [1171, 180] on div "$ 170" at bounding box center [1171, 177] width 289 height 44
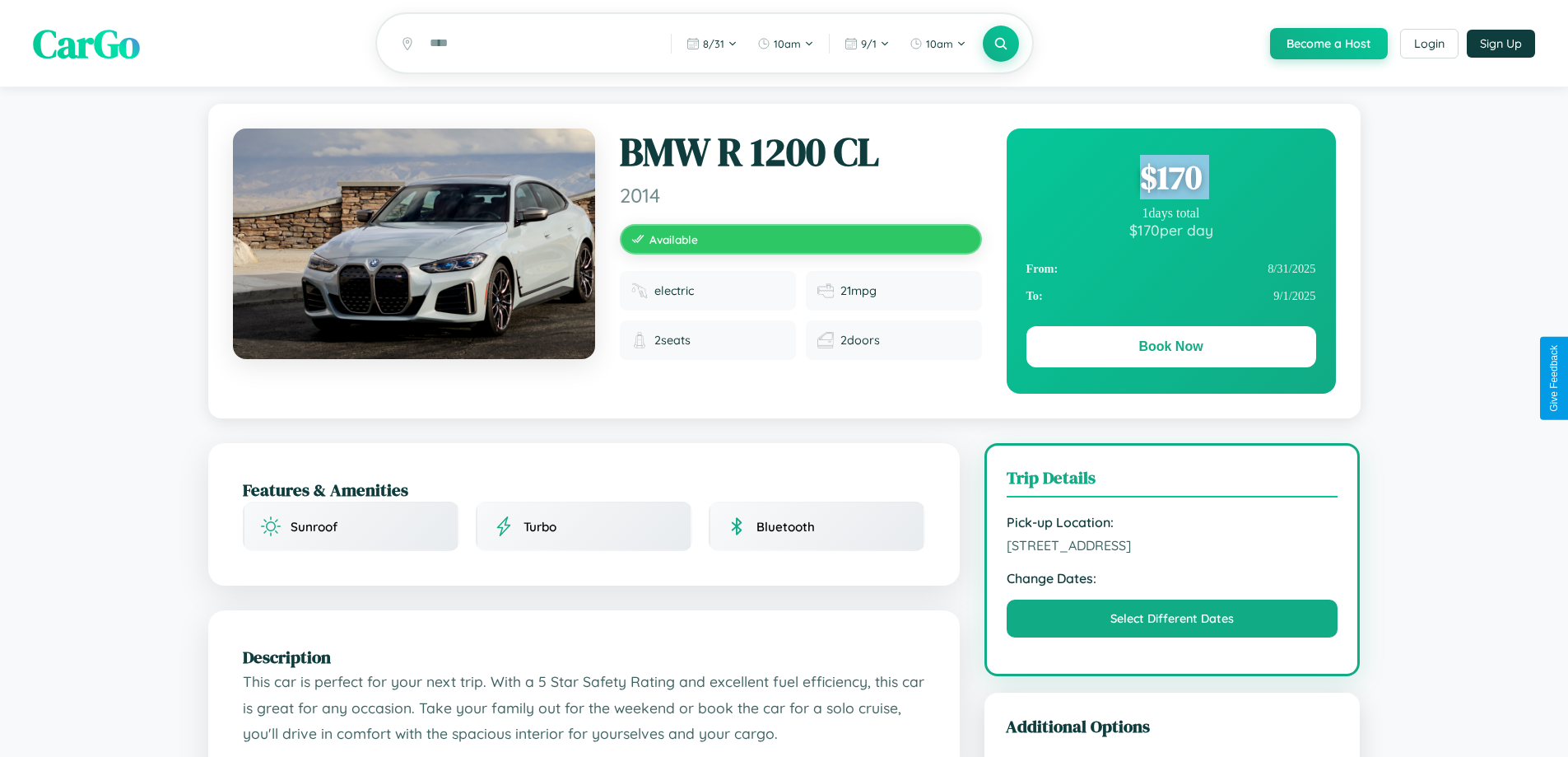
click at [1171, 180] on div "$ 170" at bounding box center [1171, 177] width 289 height 44
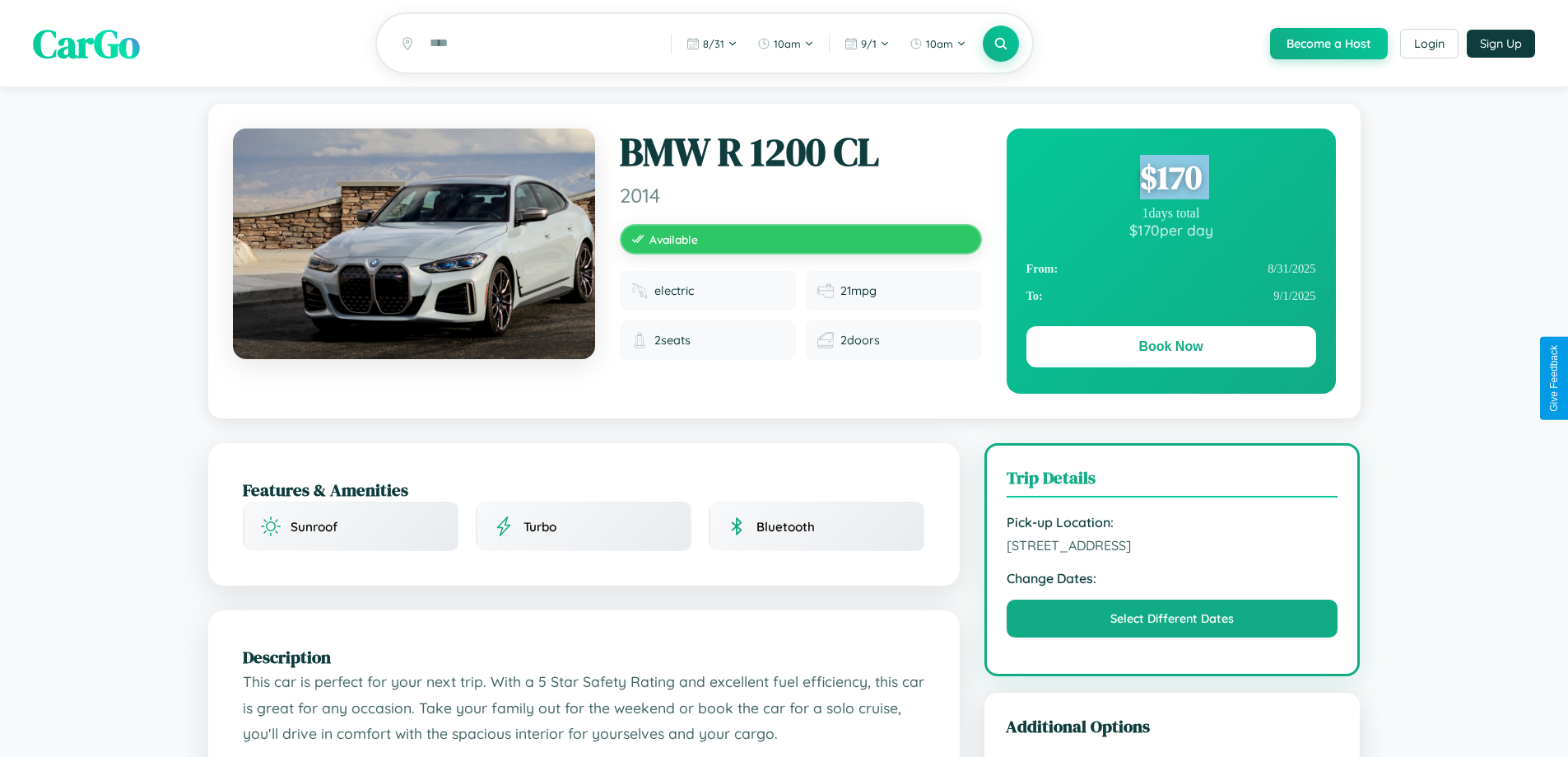
click at [1171, 180] on div "$ 170" at bounding box center [1171, 177] width 289 height 44
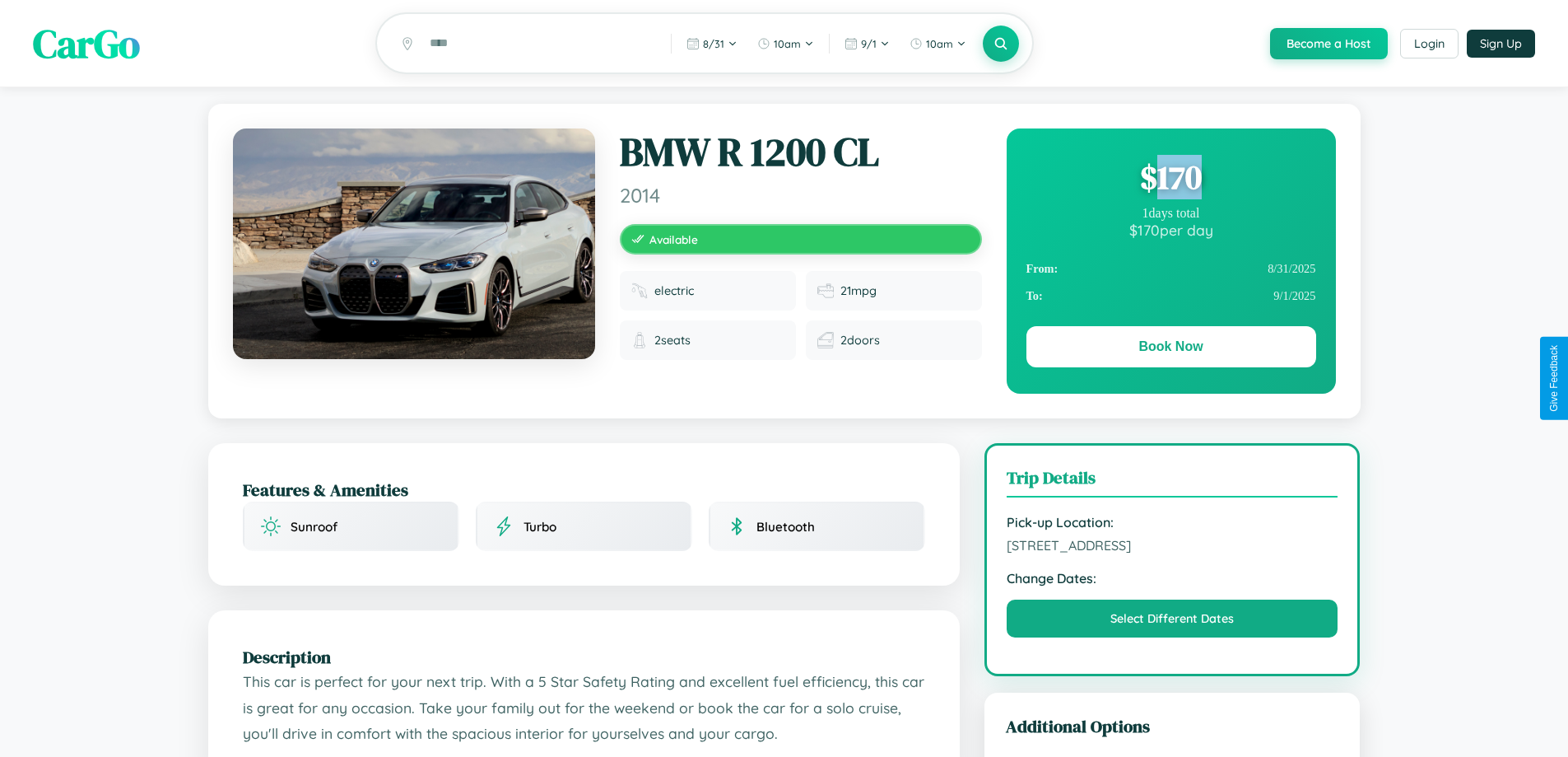
click at [1171, 180] on div "$ 170" at bounding box center [1171, 177] width 289 height 44
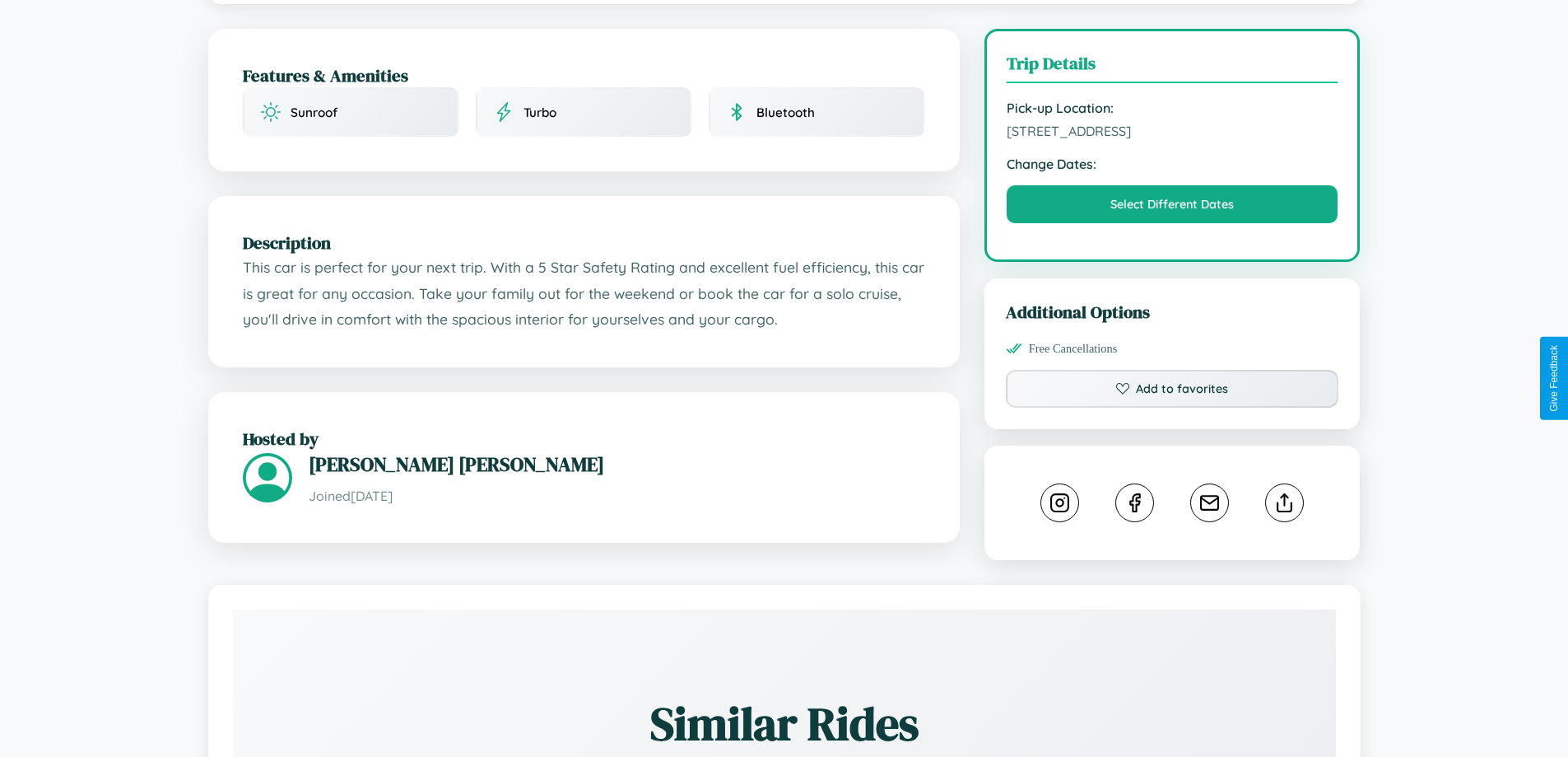
scroll to position [428, 0]
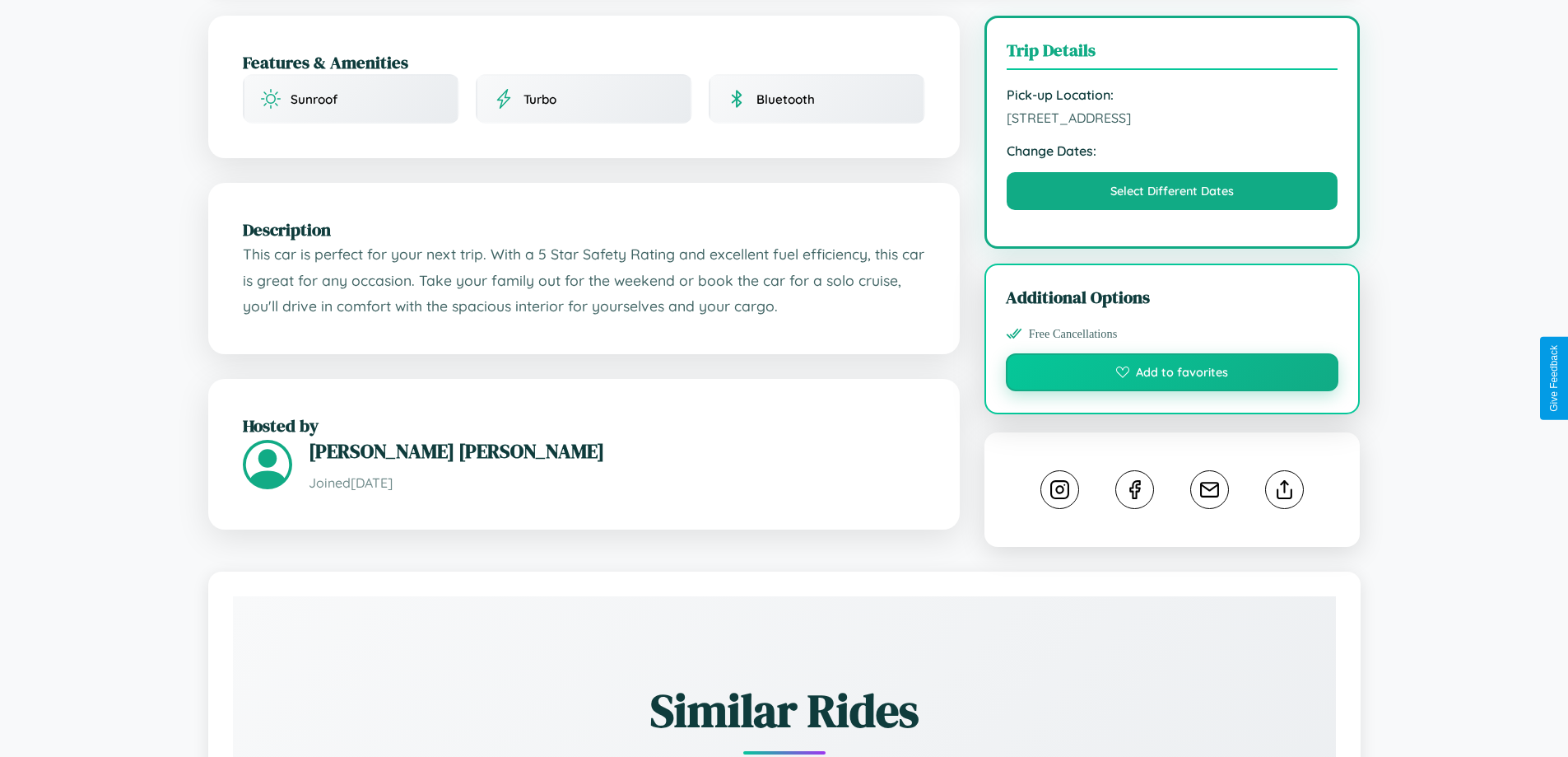
click at [1172, 375] on button "Add to favorites" at bounding box center [1173, 372] width 333 height 38
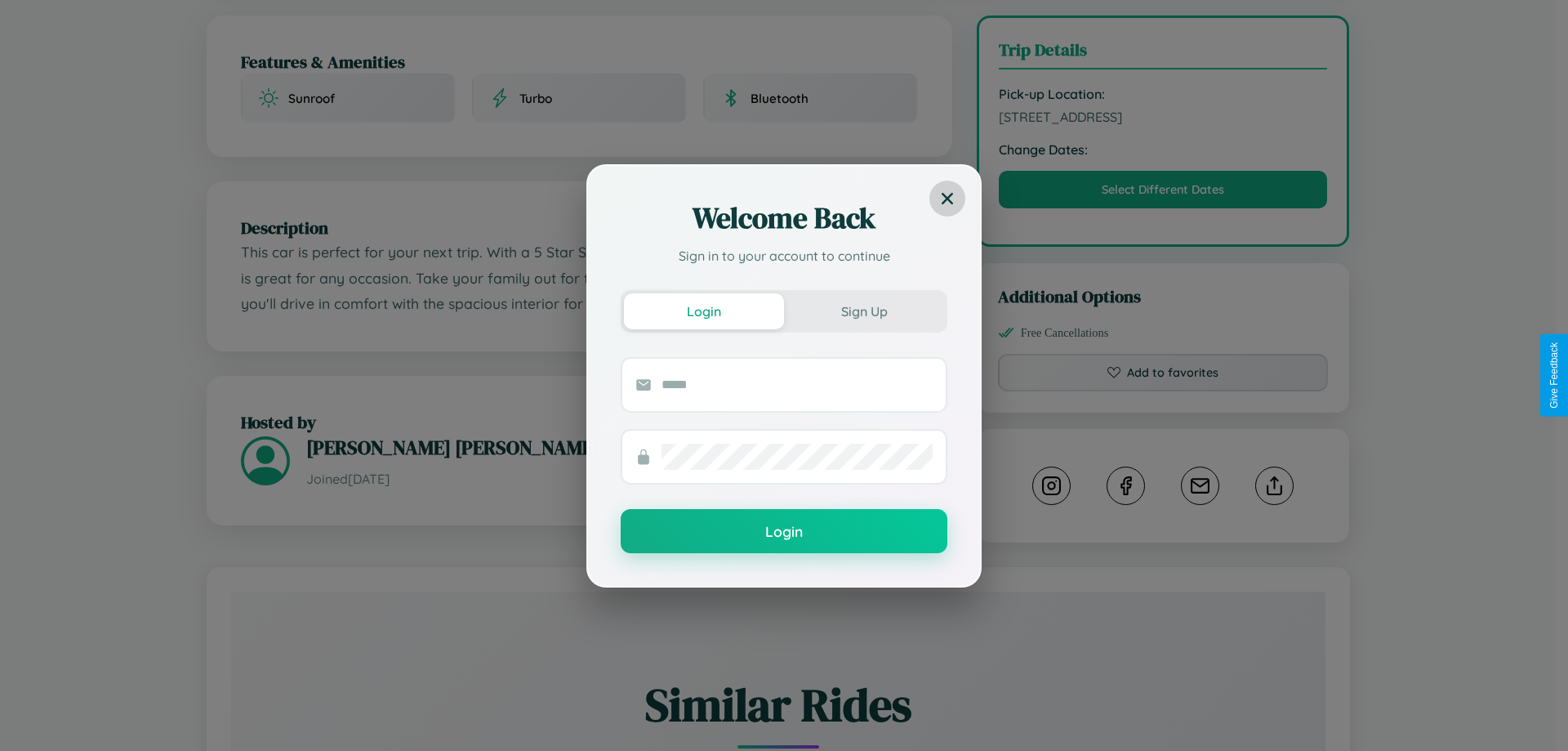
click at [948, 198] on icon at bounding box center [948, 198] width 11 height 11
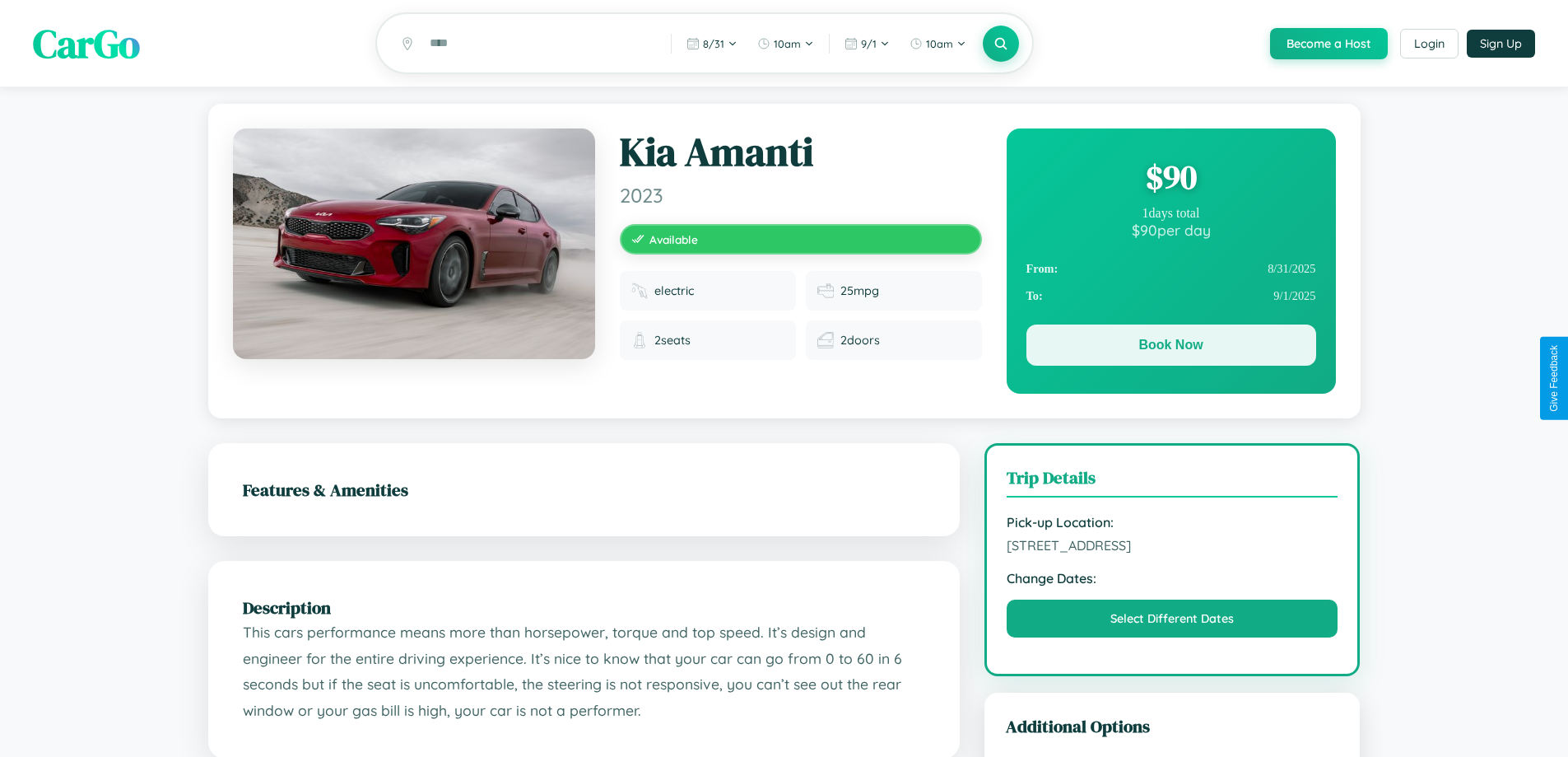
click at [1171, 347] on button "Book Now" at bounding box center [1171, 345] width 289 height 42
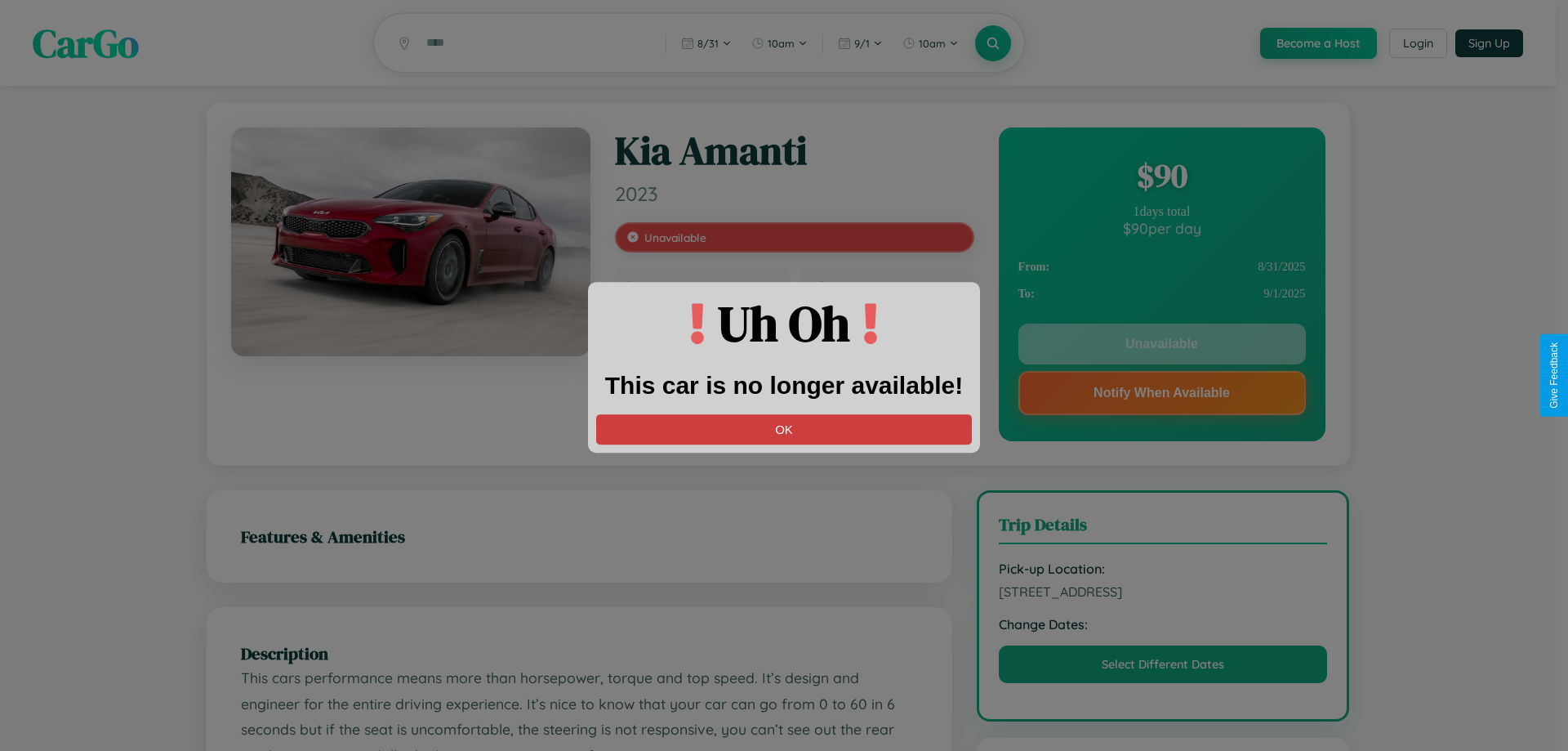
click at [784, 429] on button "OK" at bounding box center [784, 429] width 375 height 30
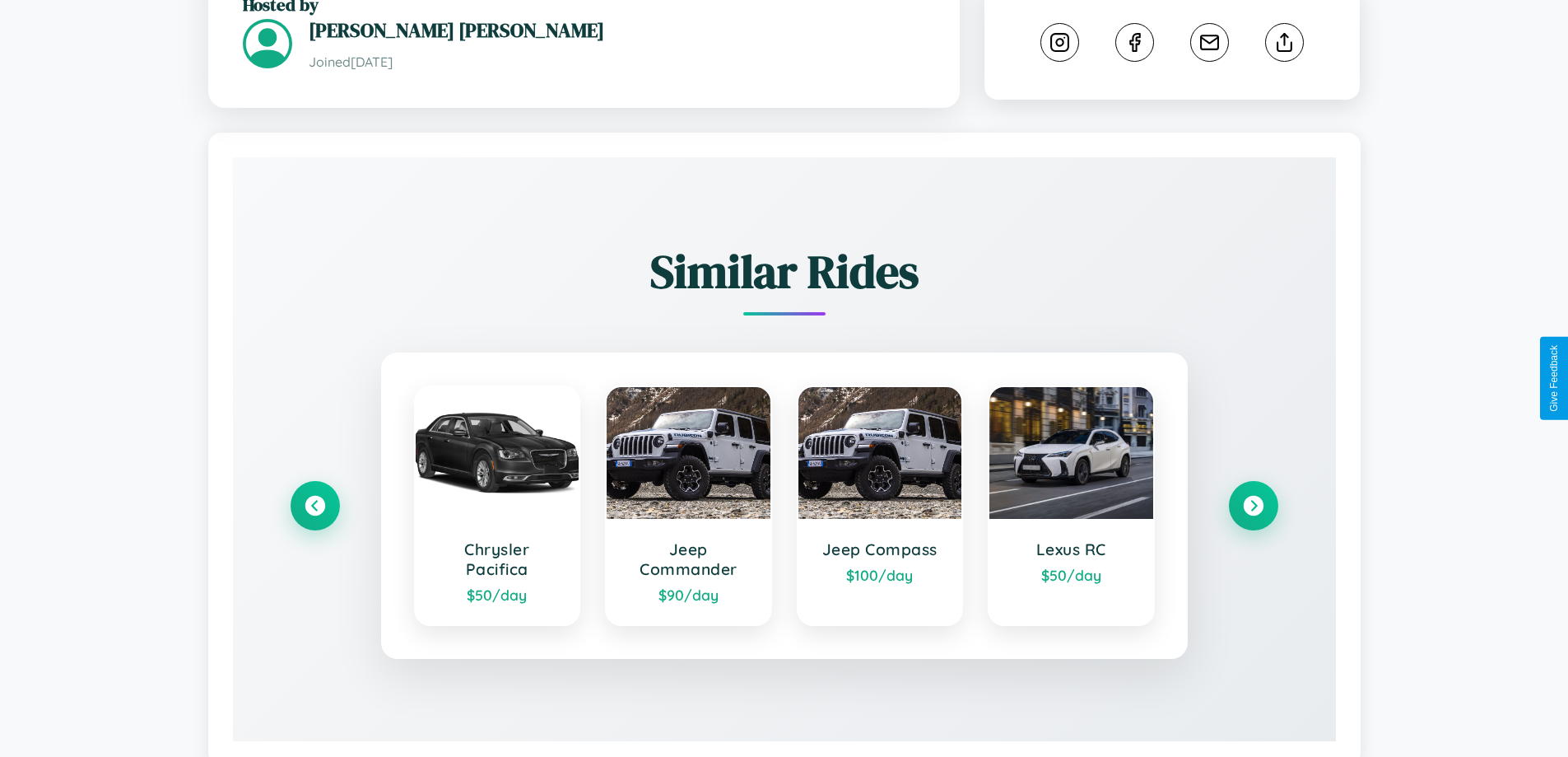
scroll to position [924, 0]
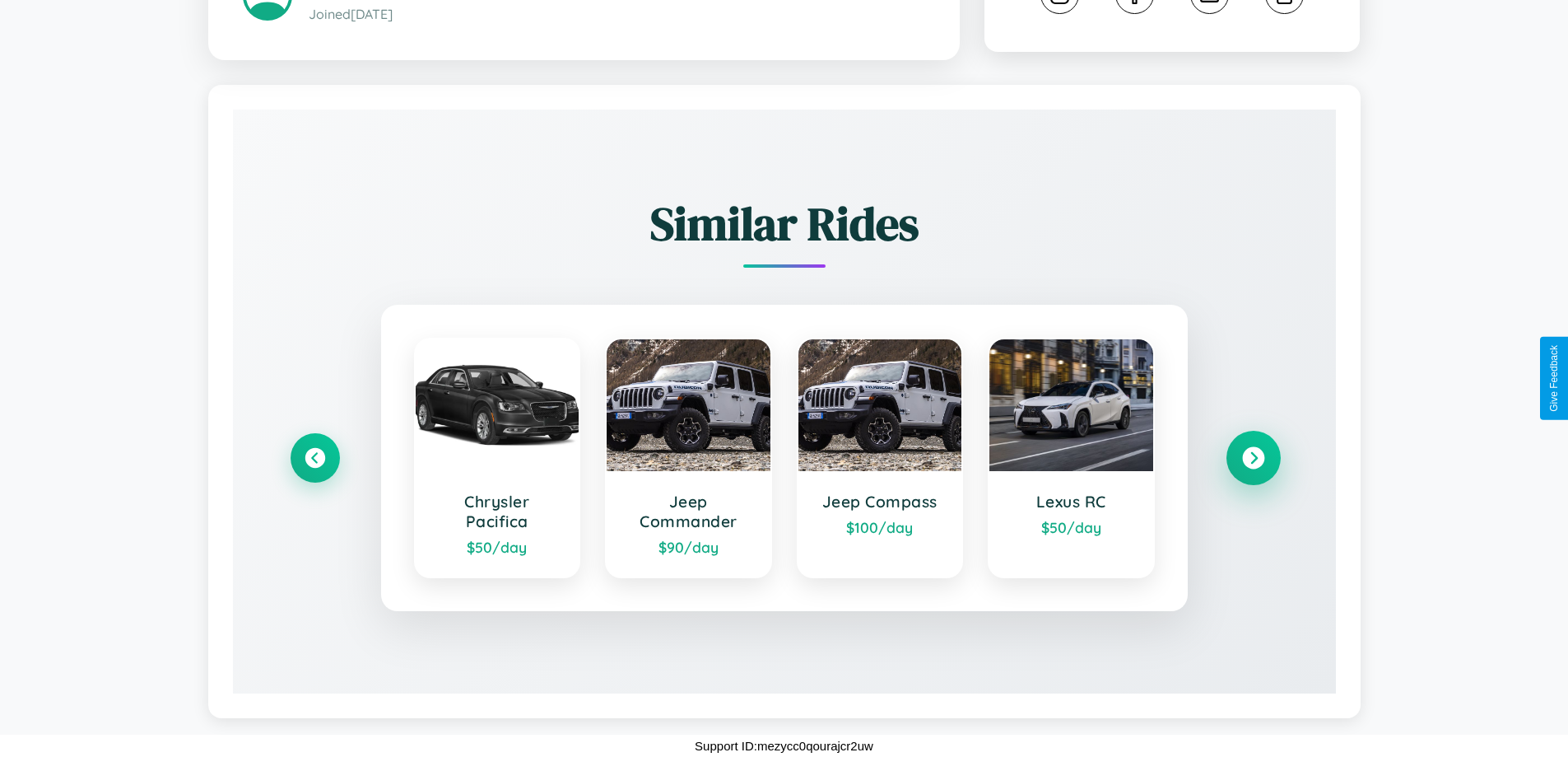
click at [1253, 458] on icon at bounding box center [1252, 458] width 22 height 22
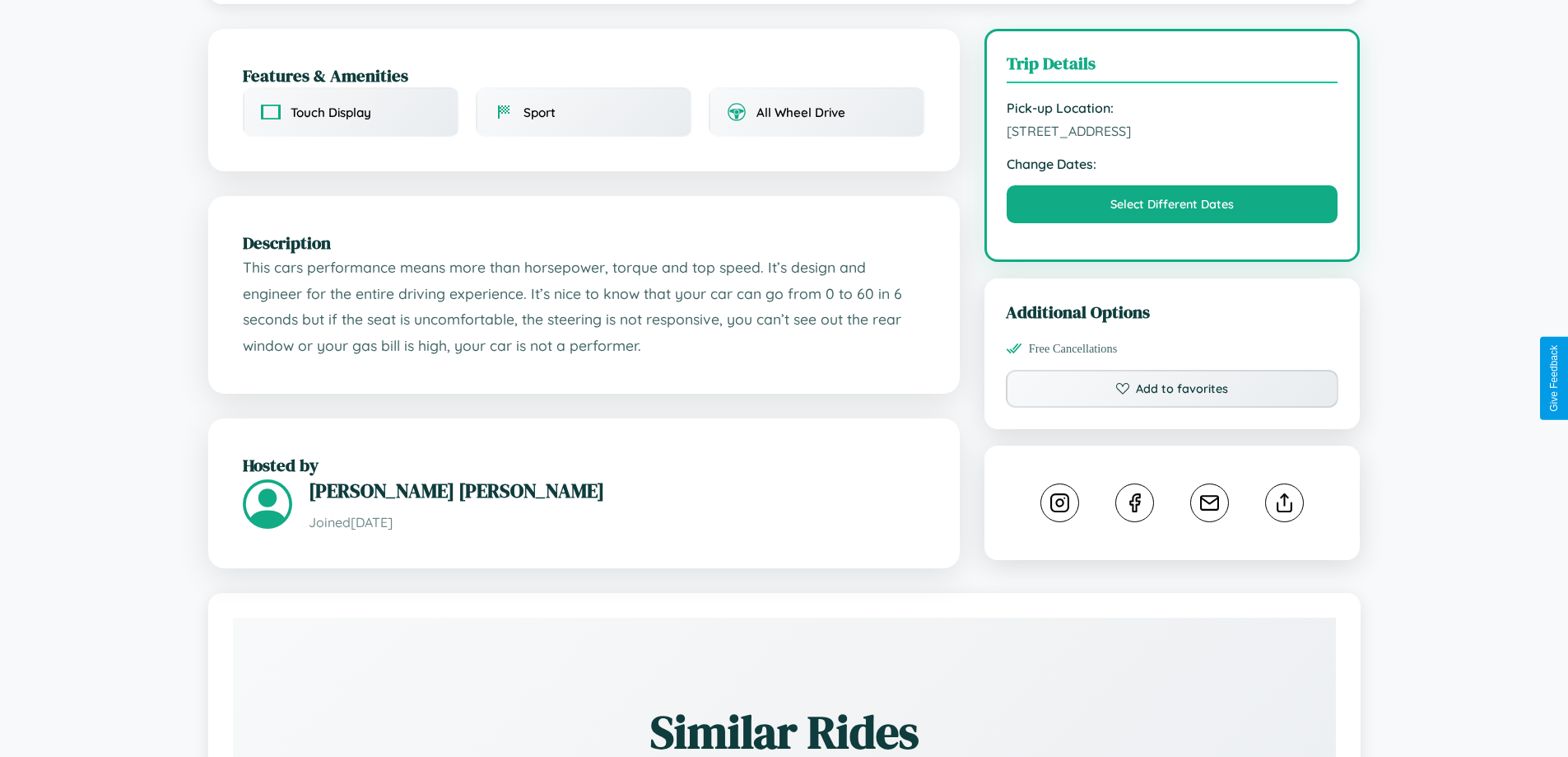
scroll to position [428, 0]
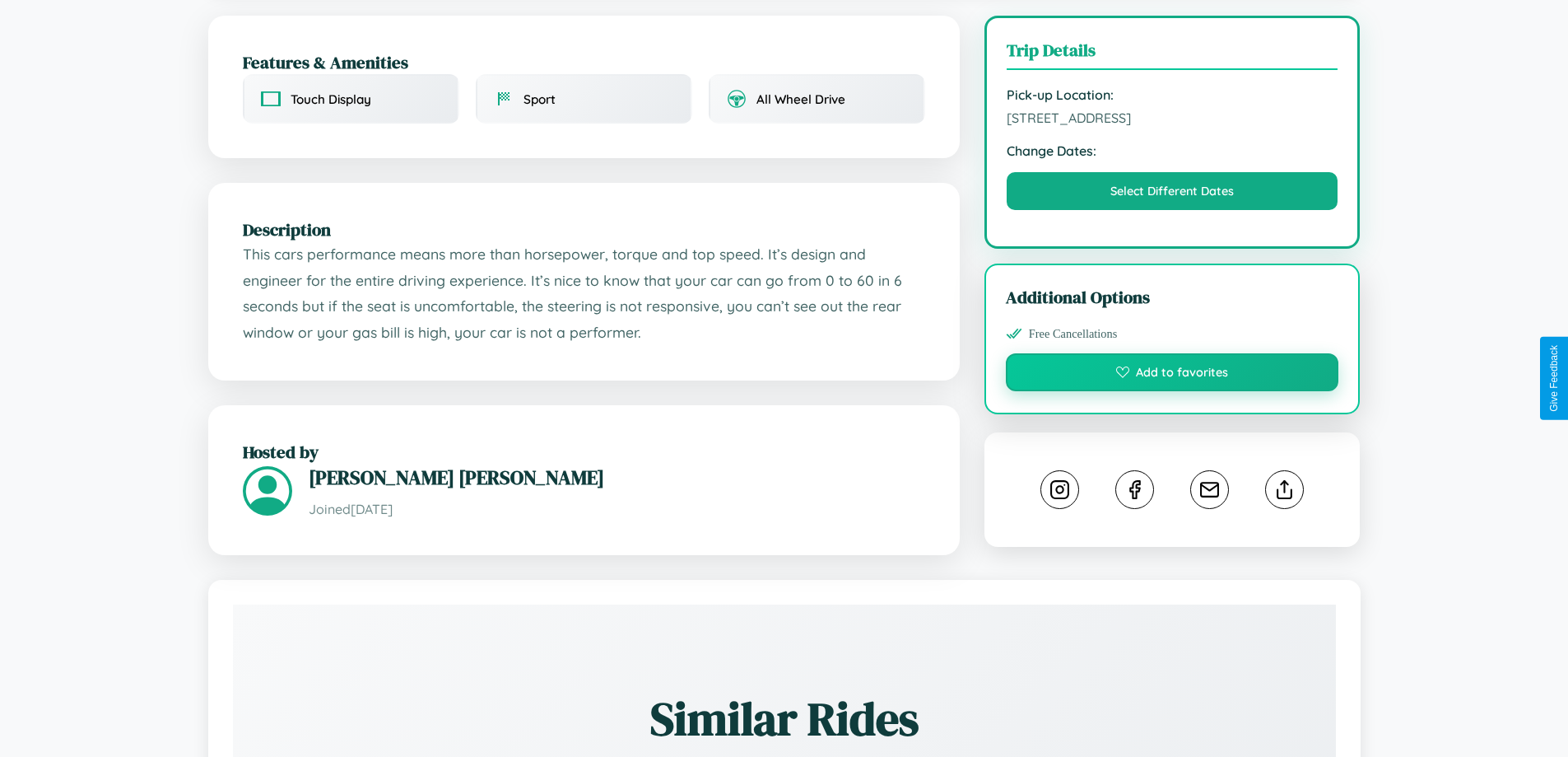
click at [1172, 375] on button "Add to favorites" at bounding box center [1173, 372] width 333 height 38
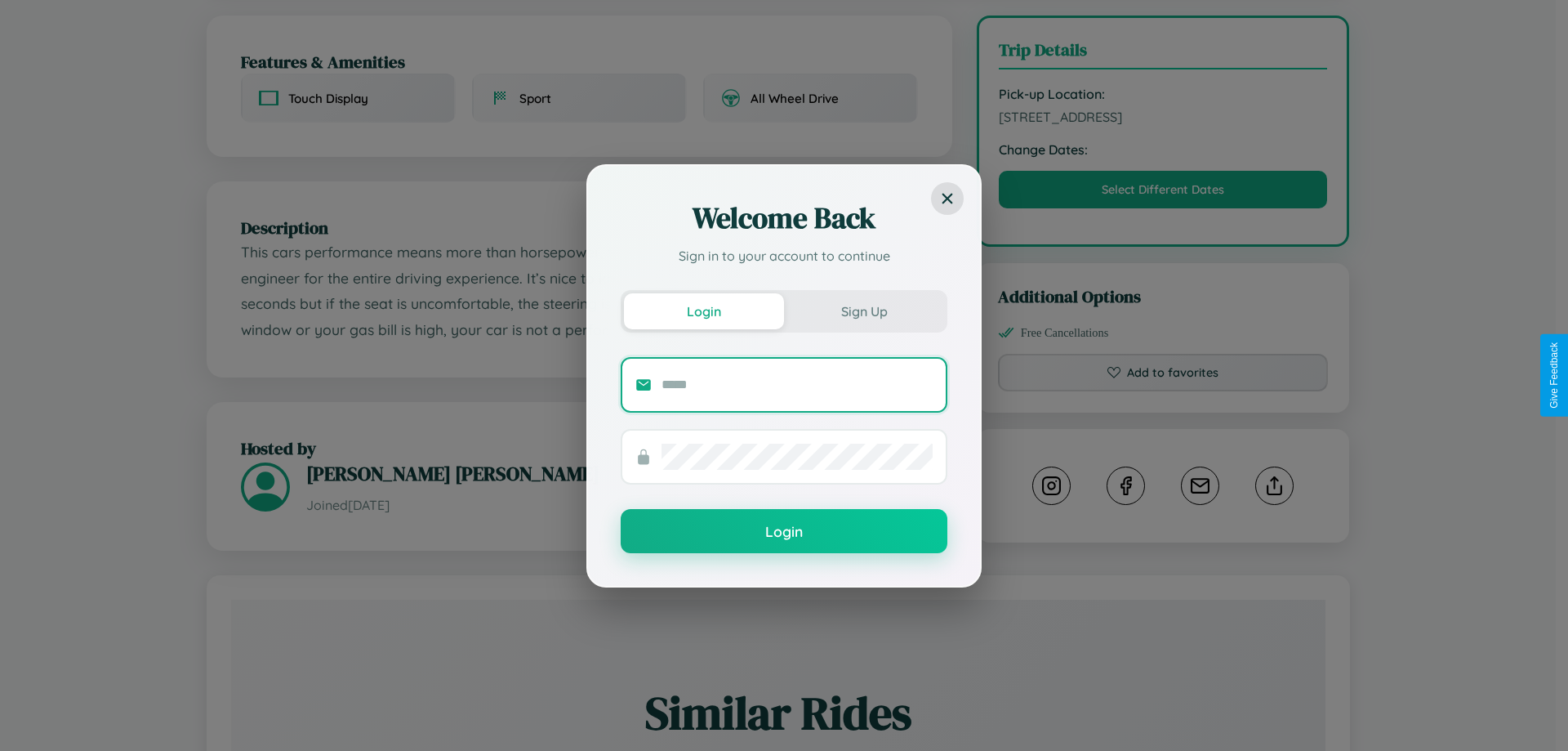
click at [797, 384] on input "text" at bounding box center [797, 385] width 271 height 26
type input "**********"
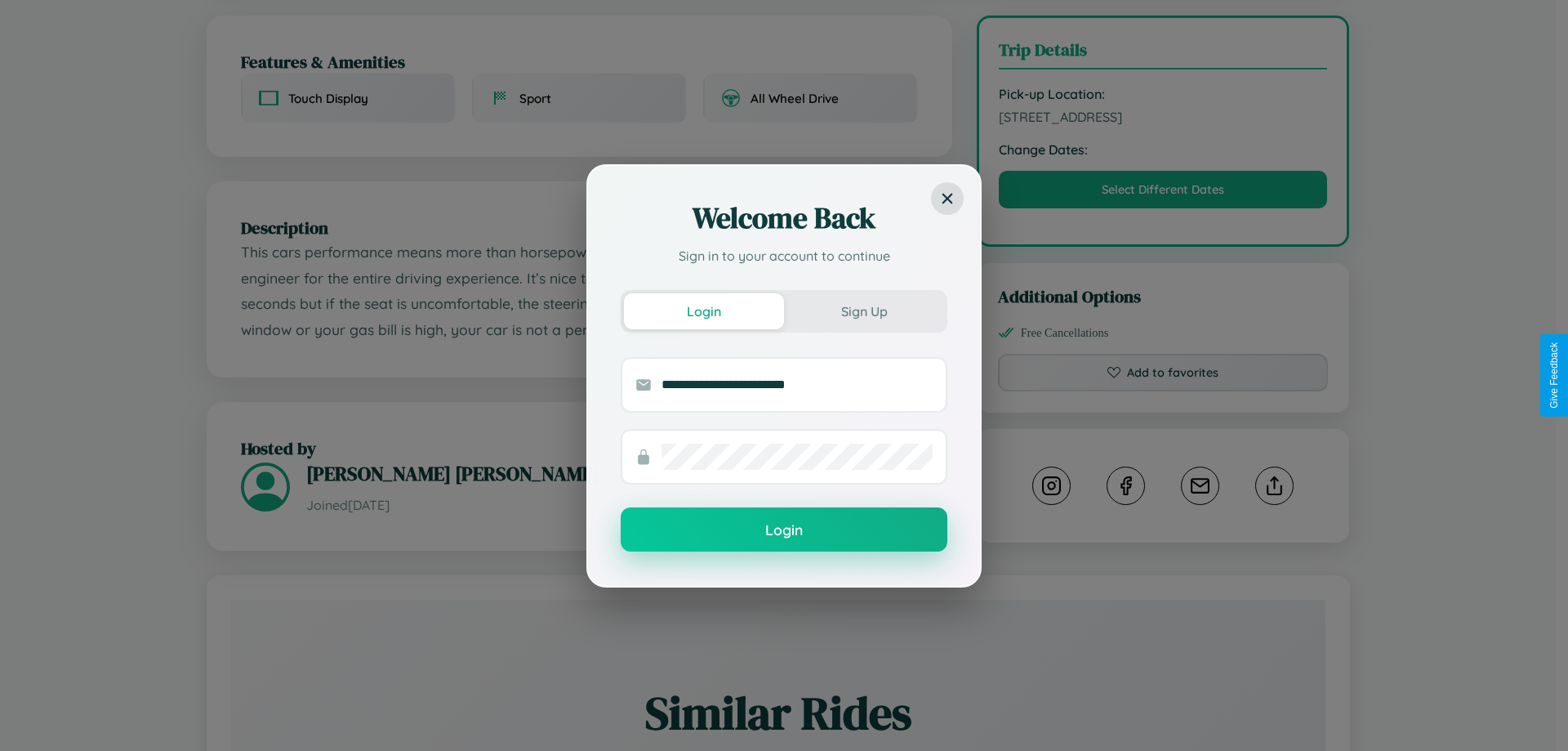
click at [784, 529] on button "Login" at bounding box center [784, 529] width 327 height 44
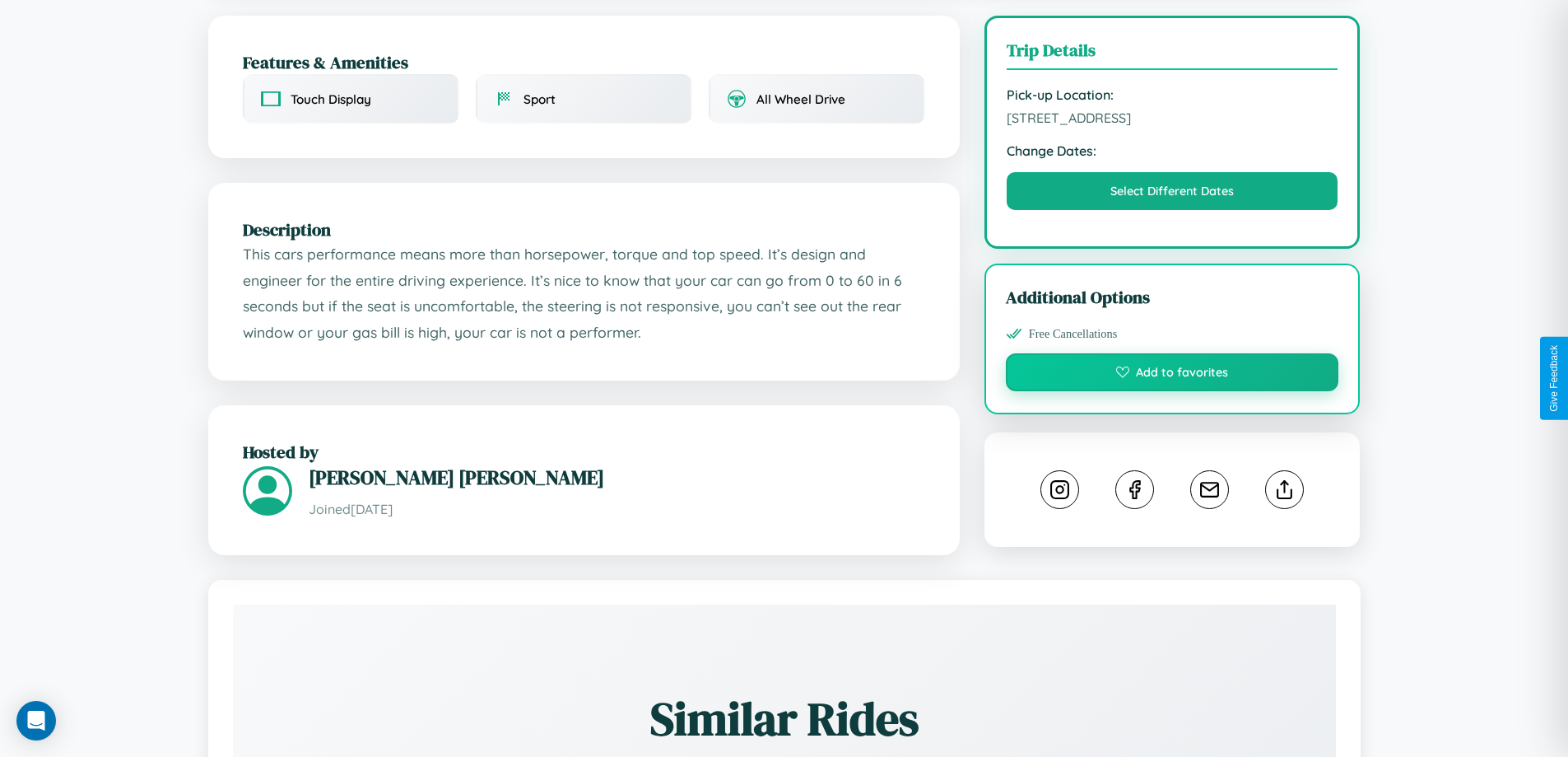
click at [1172, 375] on button "Add to favorites" at bounding box center [1173, 372] width 333 height 38
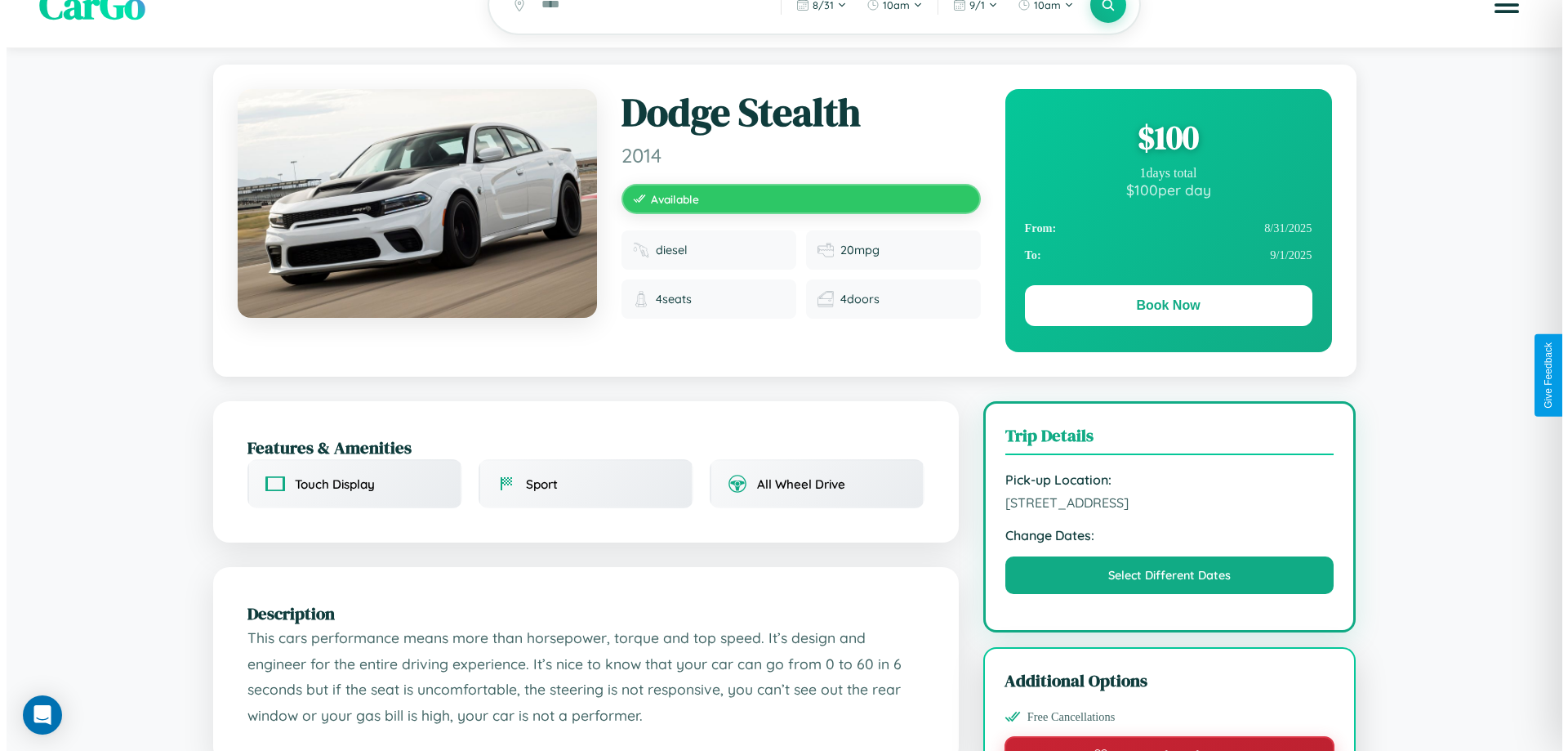
scroll to position [0, 0]
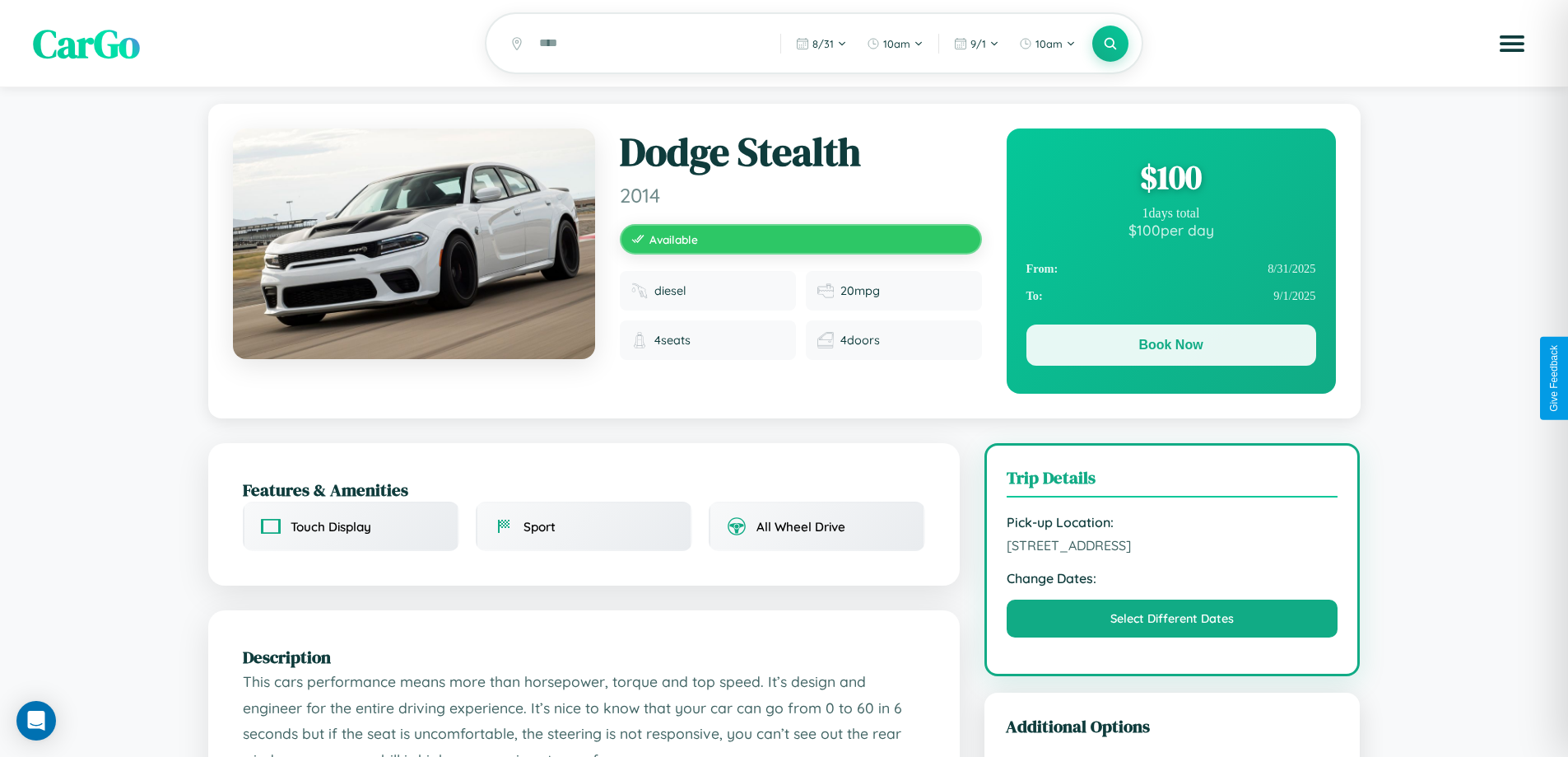
click at [1171, 347] on button "Book Now" at bounding box center [1171, 345] width 289 height 42
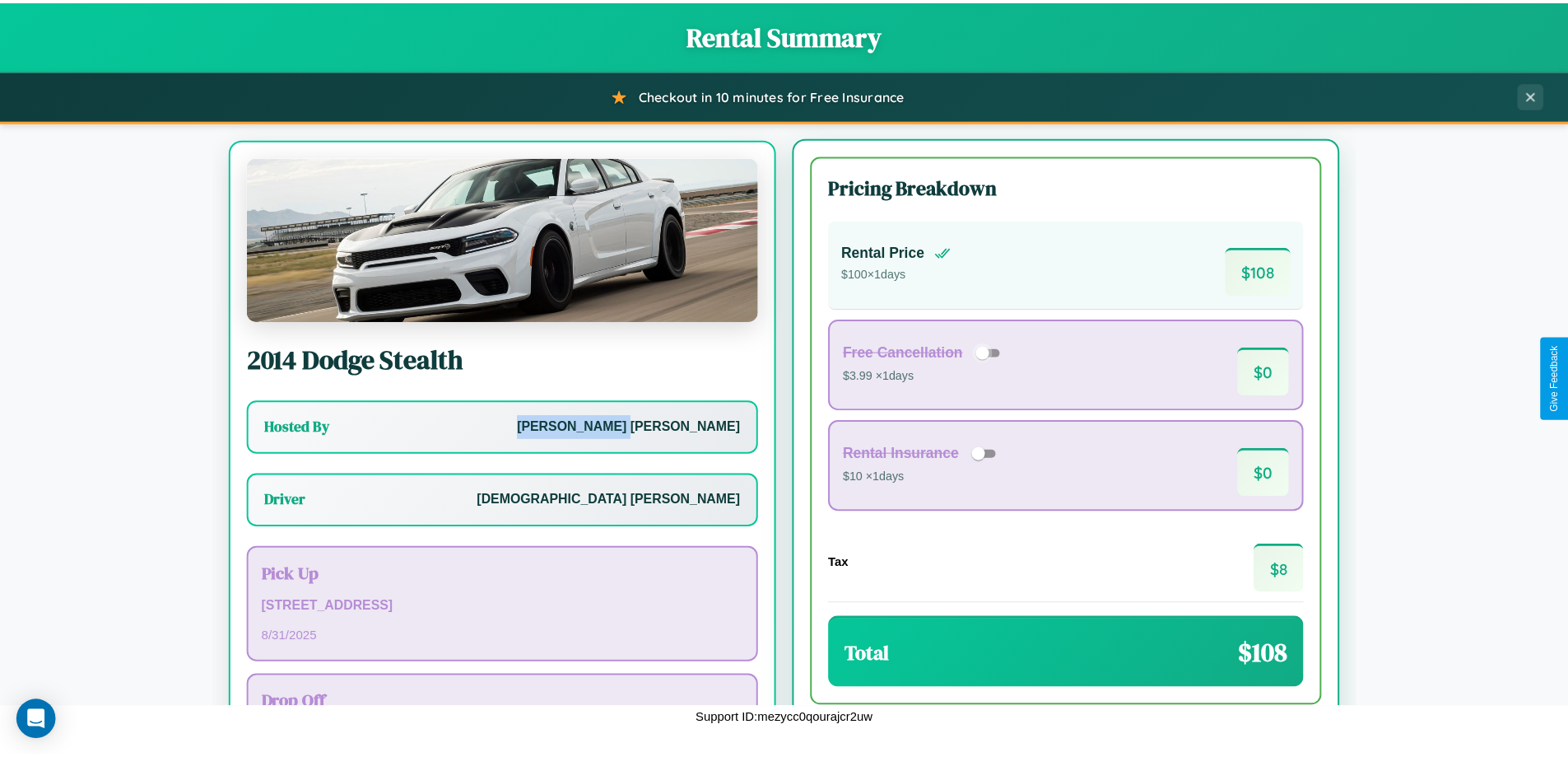
scroll to position [77, 0]
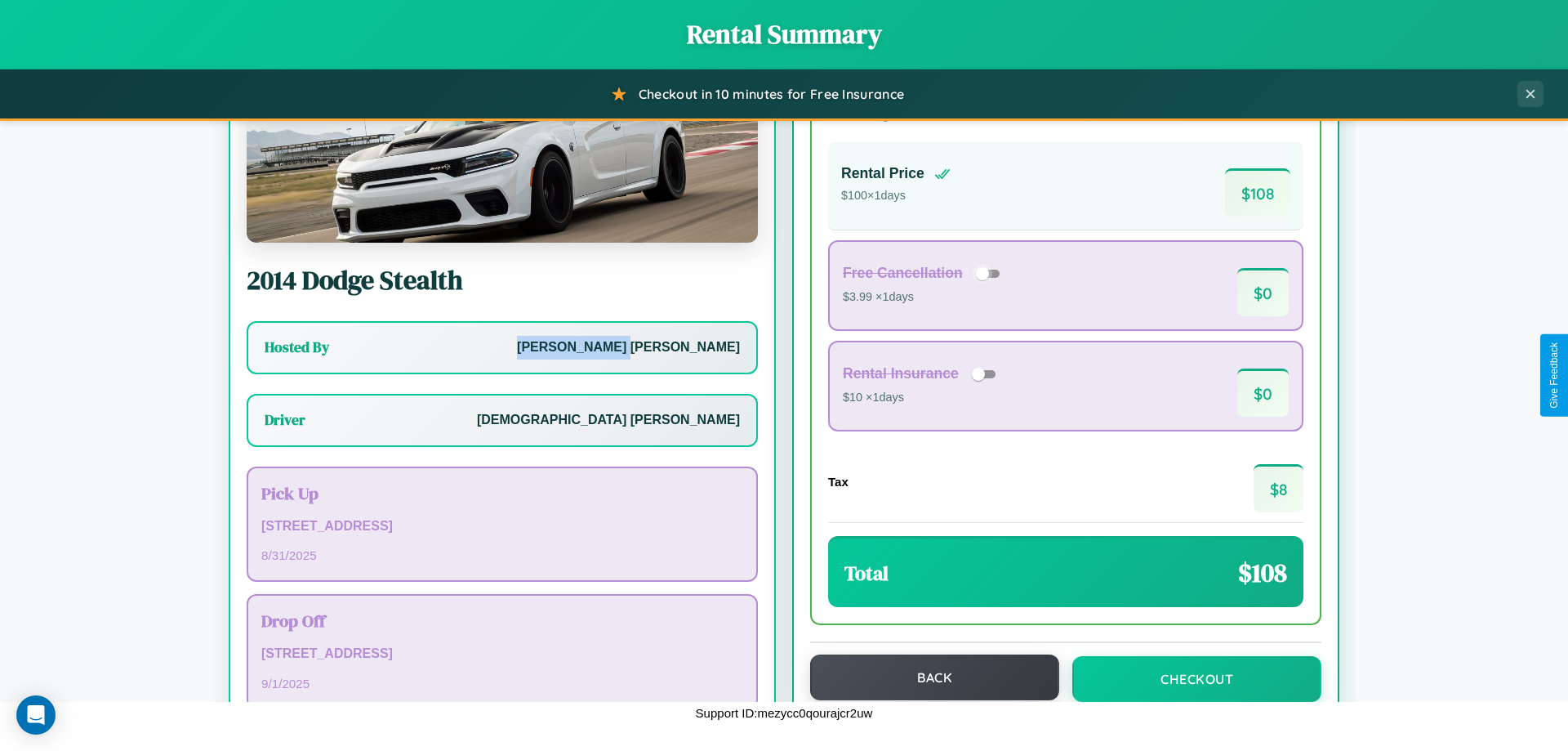
click at [927, 678] on button "Back" at bounding box center [934, 677] width 249 height 46
